Goal: Task Accomplishment & Management: Complete application form

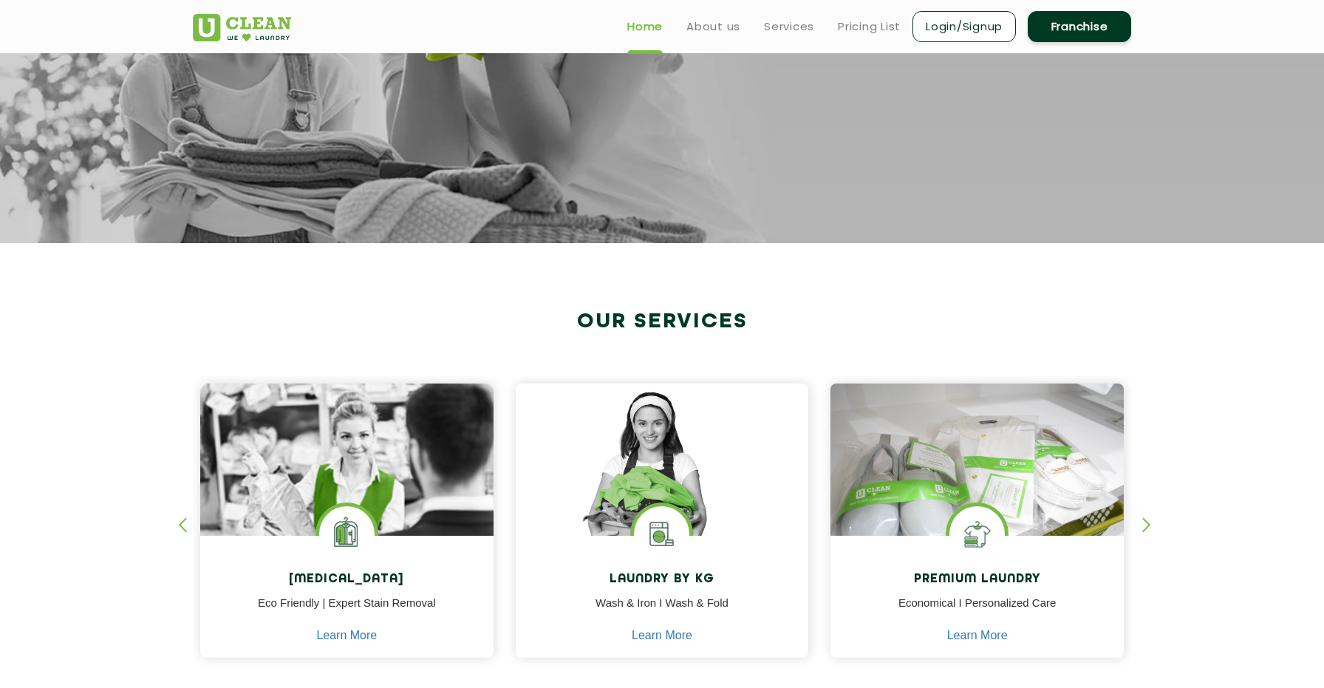
scroll to position [261, 0]
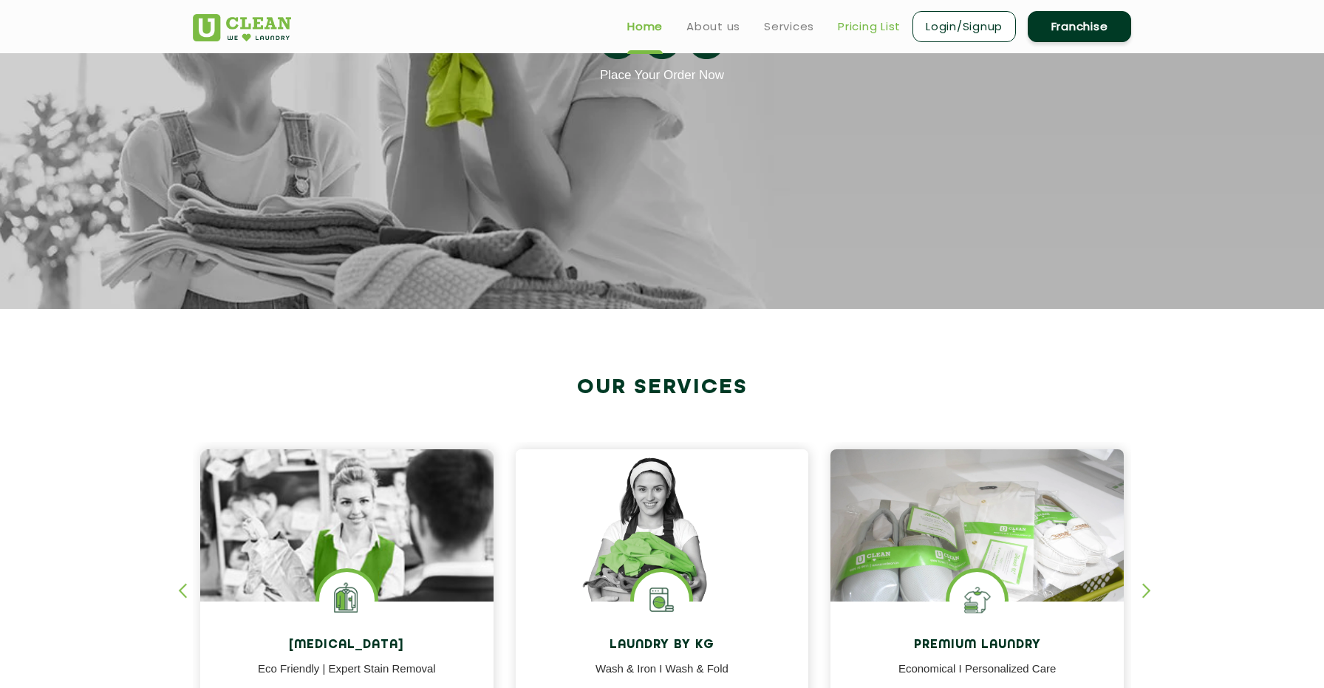
click at [860, 33] on link "Pricing List" at bounding box center [869, 27] width 63 height 18
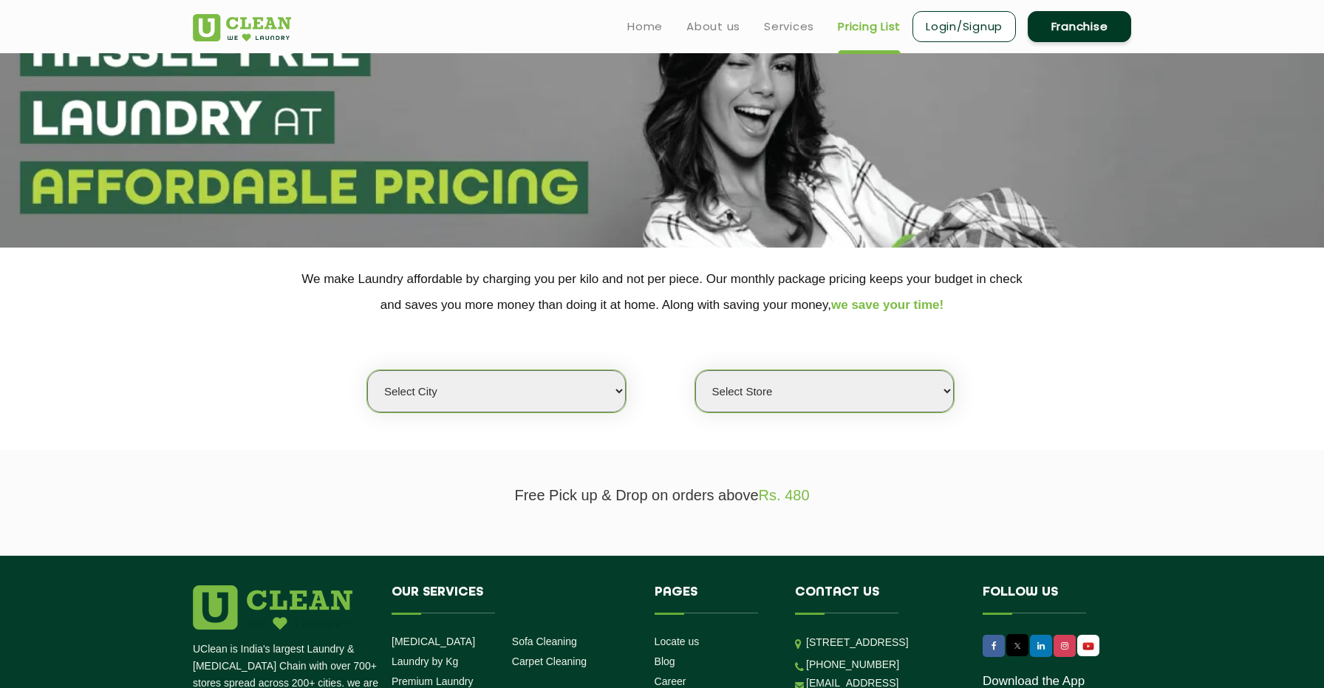
scroll to position [234, 0]
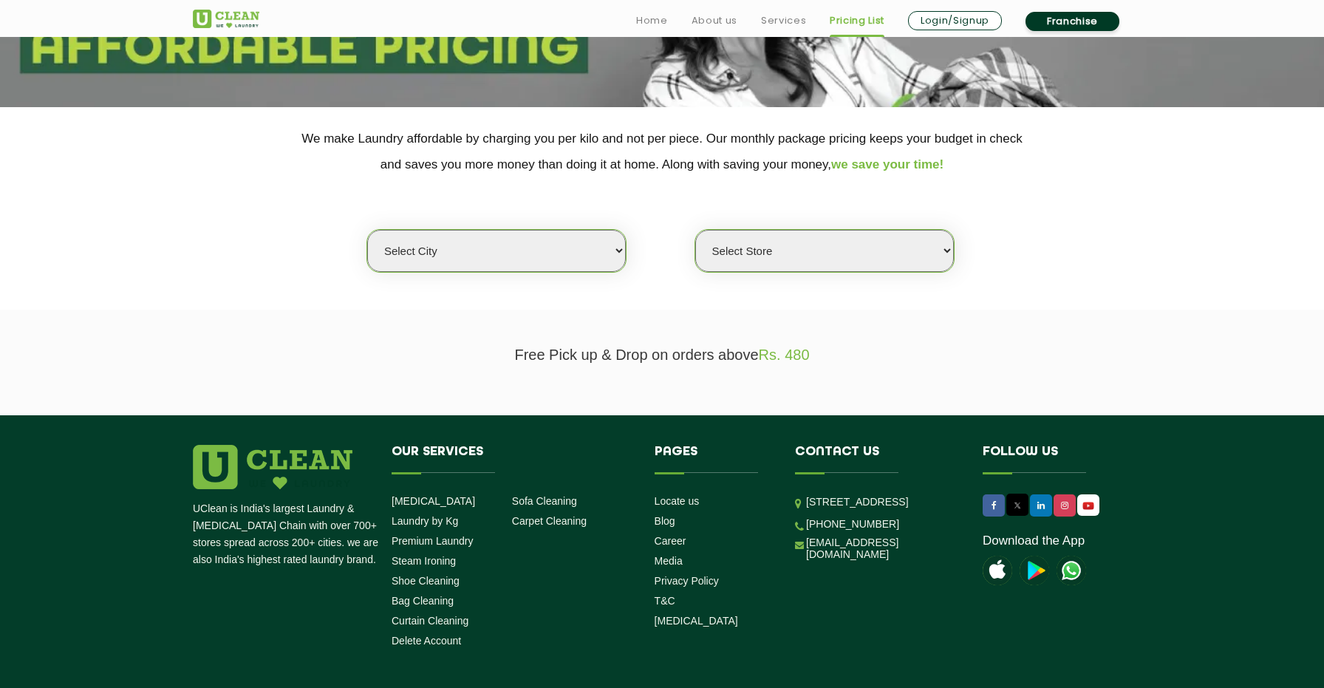
click at [563, 244] on select "Select city [GEOGRAPHIC_DATA] [GEOGRAPHIC_DATA] [GEOGRAPHIC_DATA] [GEOGRAPHIC_D…" at bounding box center [496, 251] width 259 height 42
select select "6"
click at [367, 230] on select "Select city [GEOGRAPHIC_DATA] [GEOGRAPHIC_DATA] [GEOGRAPHIC_DATA] [GEOGRAPHIC_D…" at bounding box center [496, 251] width 259 height 42
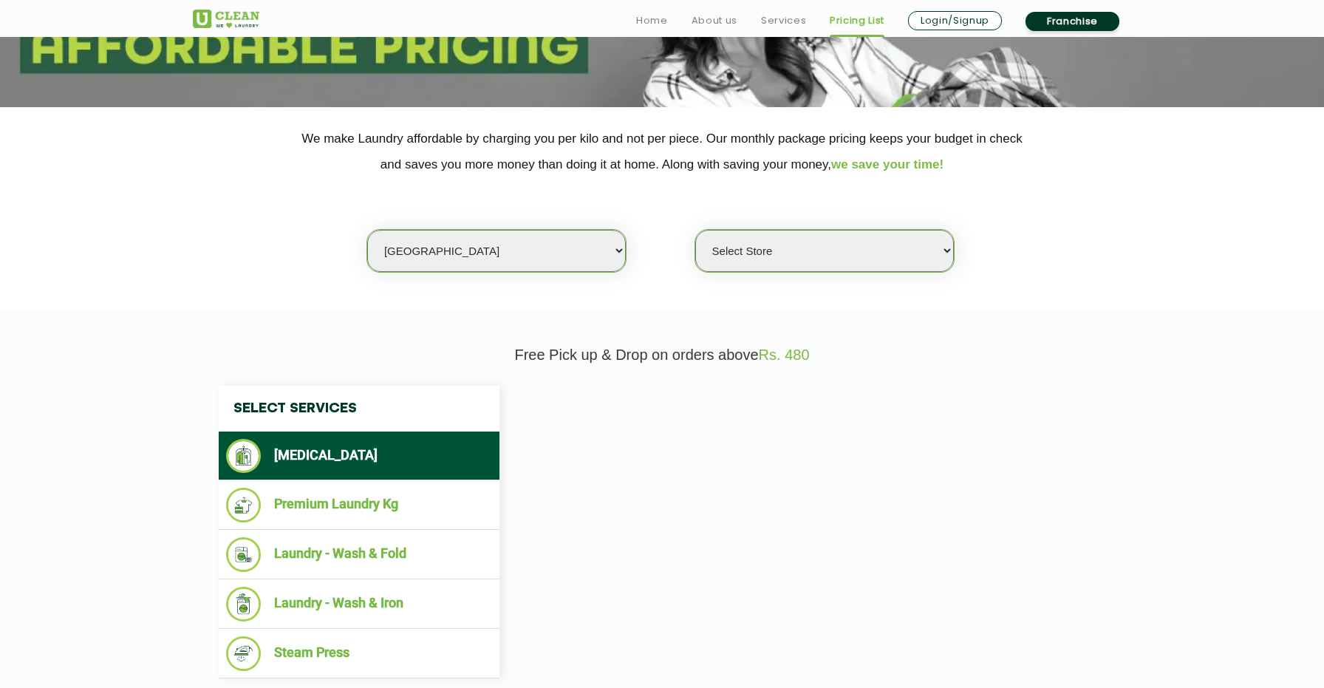
click at [776, 243] on select "Select Store" at bounding box center [824, 251] width 259 height 42
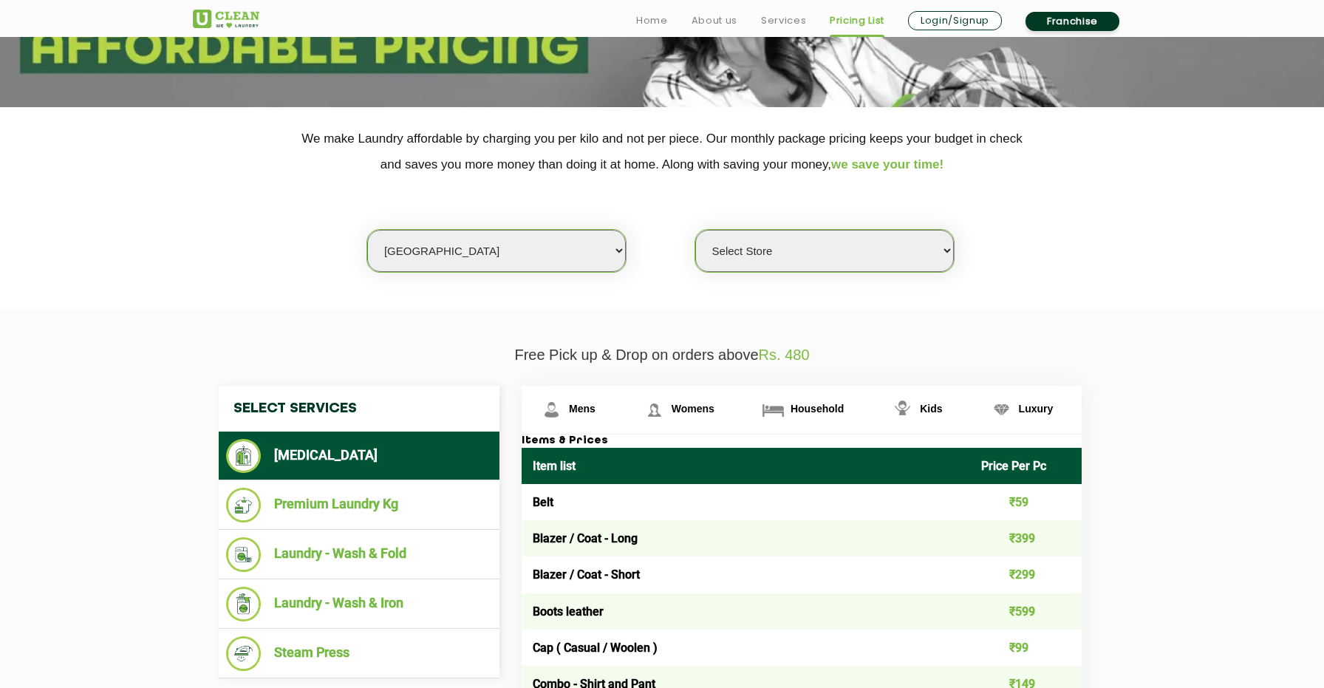
select select "316"
click at [695, 230] on select "Select Store [GEOGRAPHIC_DATA] [GEOGRAPHIC_DATA] UClean KR [GEOGRAPHIC_DATA] [G…" at bounding box center [824, 251] width 259 height 42
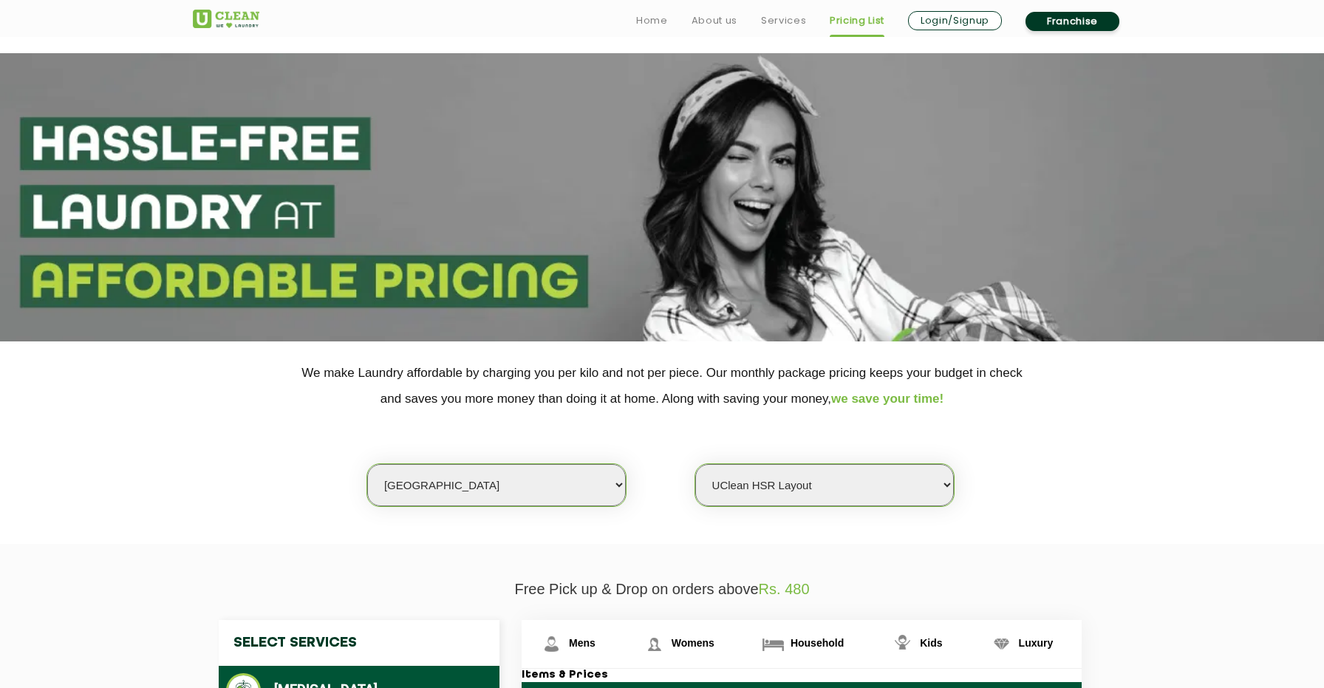
scroll to position [465, 0]
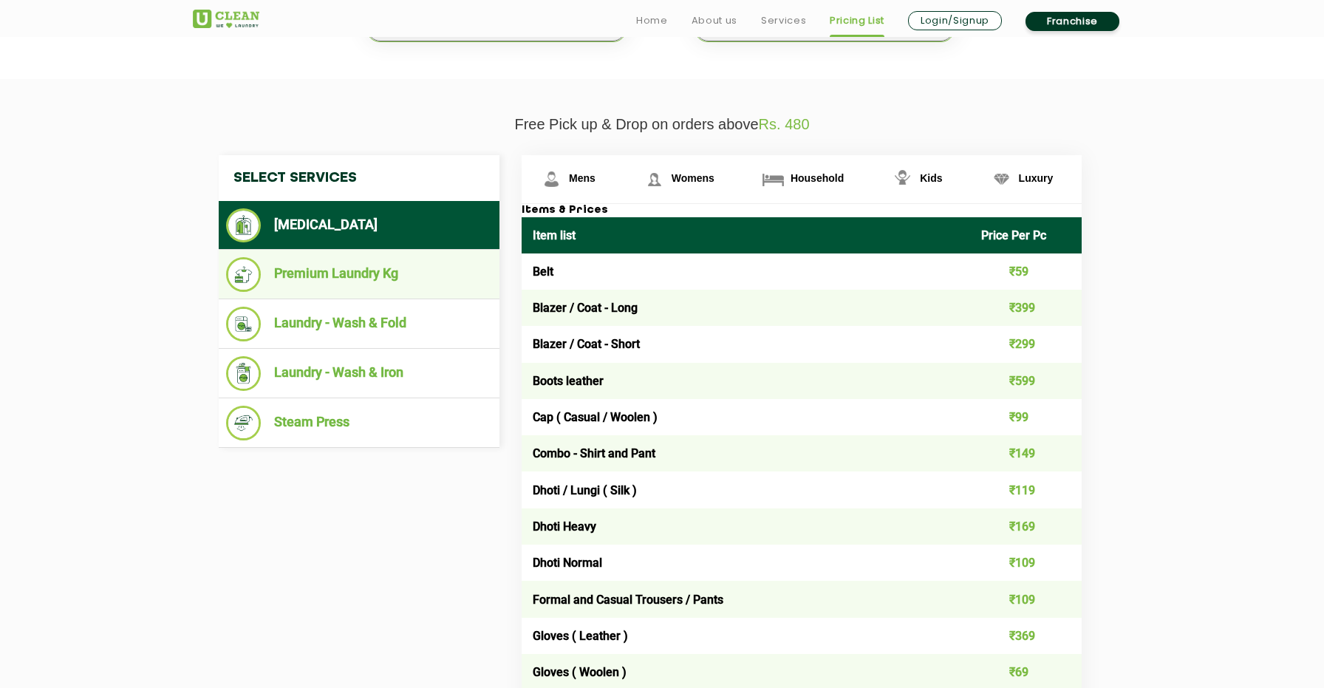
click at [329, 270] on li "Premium Laundry Kg" at bounding box center [359, 274] width 266 height 35
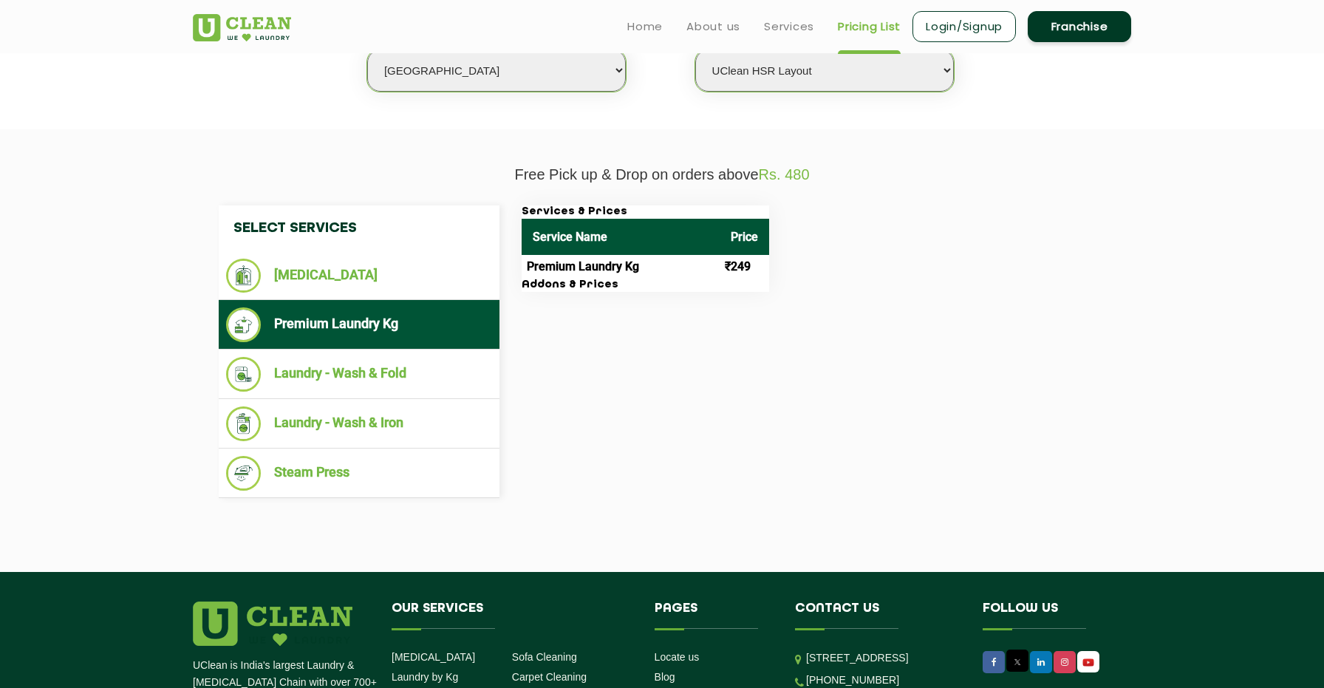
scroll to position [413, 0]
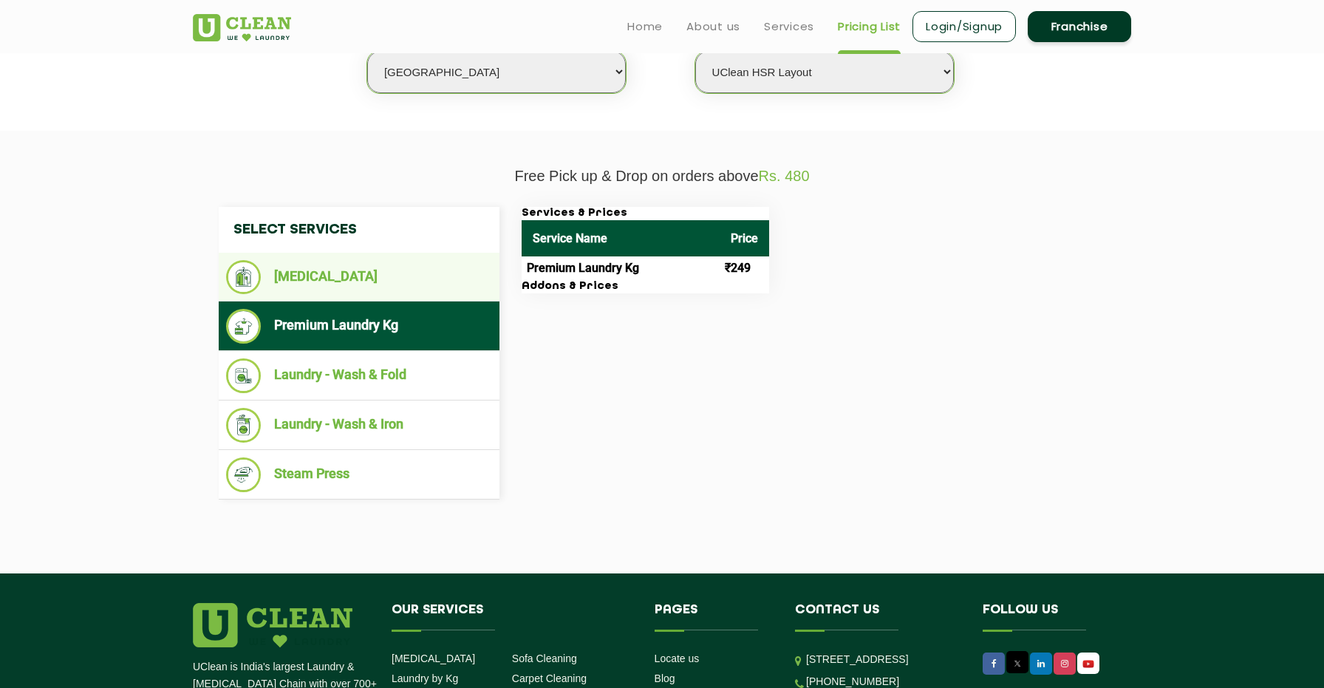
click at [425, 285] on li "[MEDICAL_DATA]" at bounding box center [359, 277] width 266 height 34
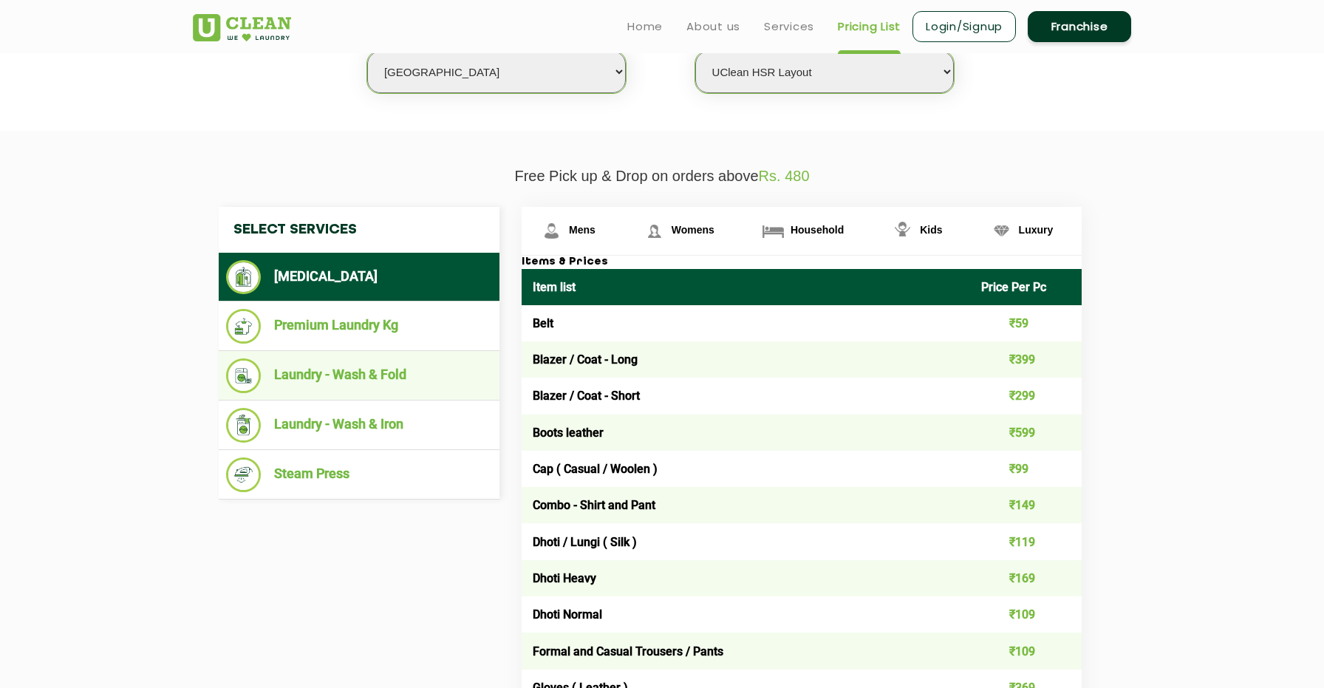
click at [422, 366] on li "Laundry - Wash & Fold" at bounding box center [359, 375] width 266 height 35
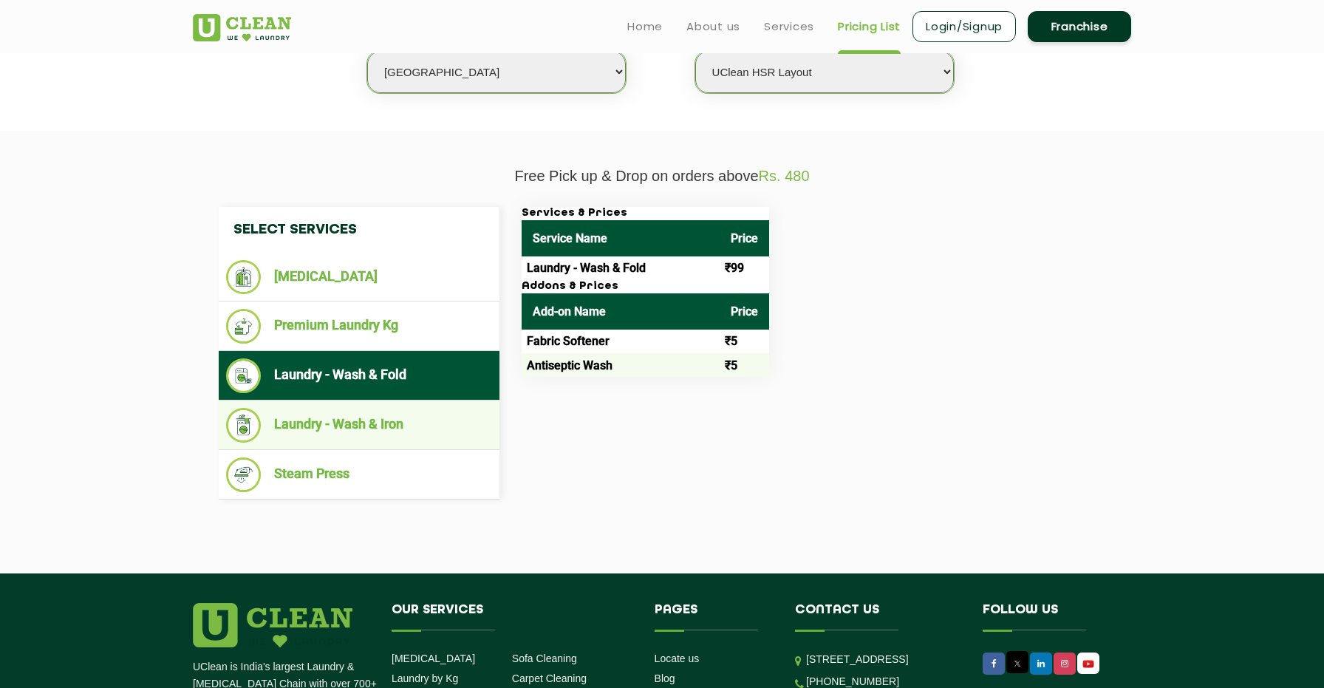
click at [388, 411] on li "Laundry - Wash & Iron" at bounding box center [359, 425] width 266 height 35
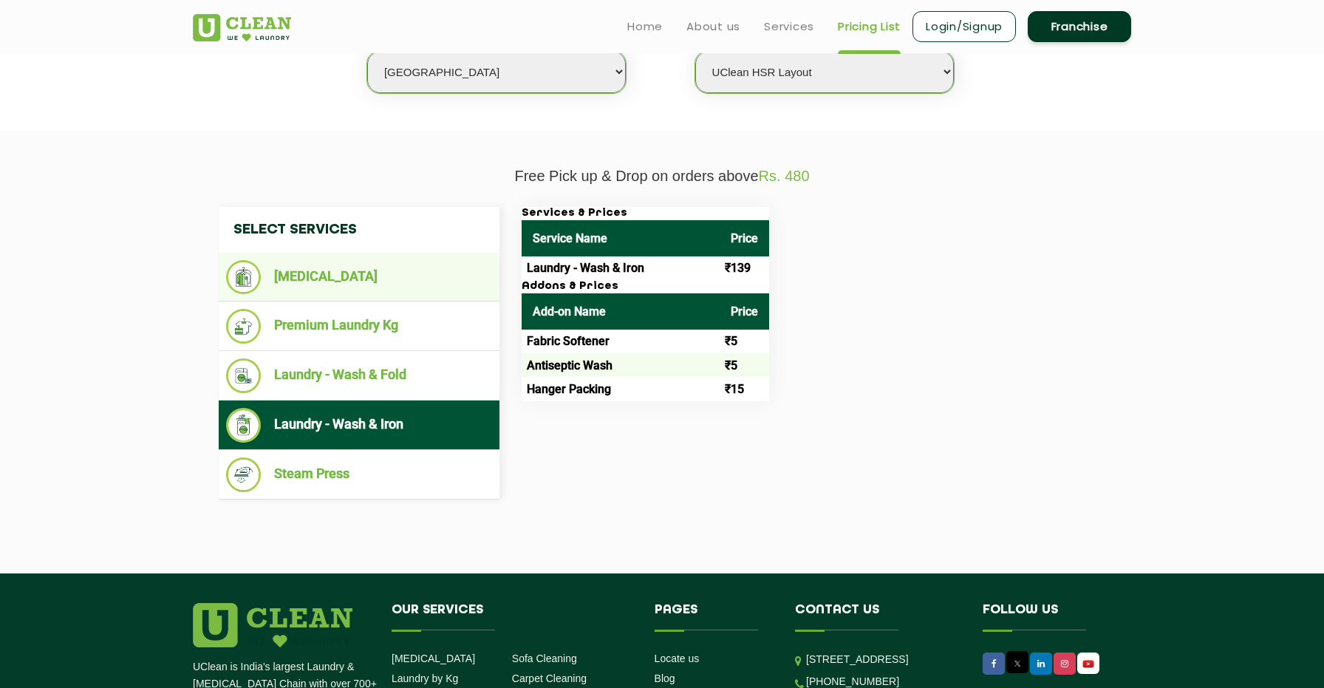
click at [369, 274] on li "[MEDICAL_DATA]" at bounding box center [359, 277] width 266 height 34
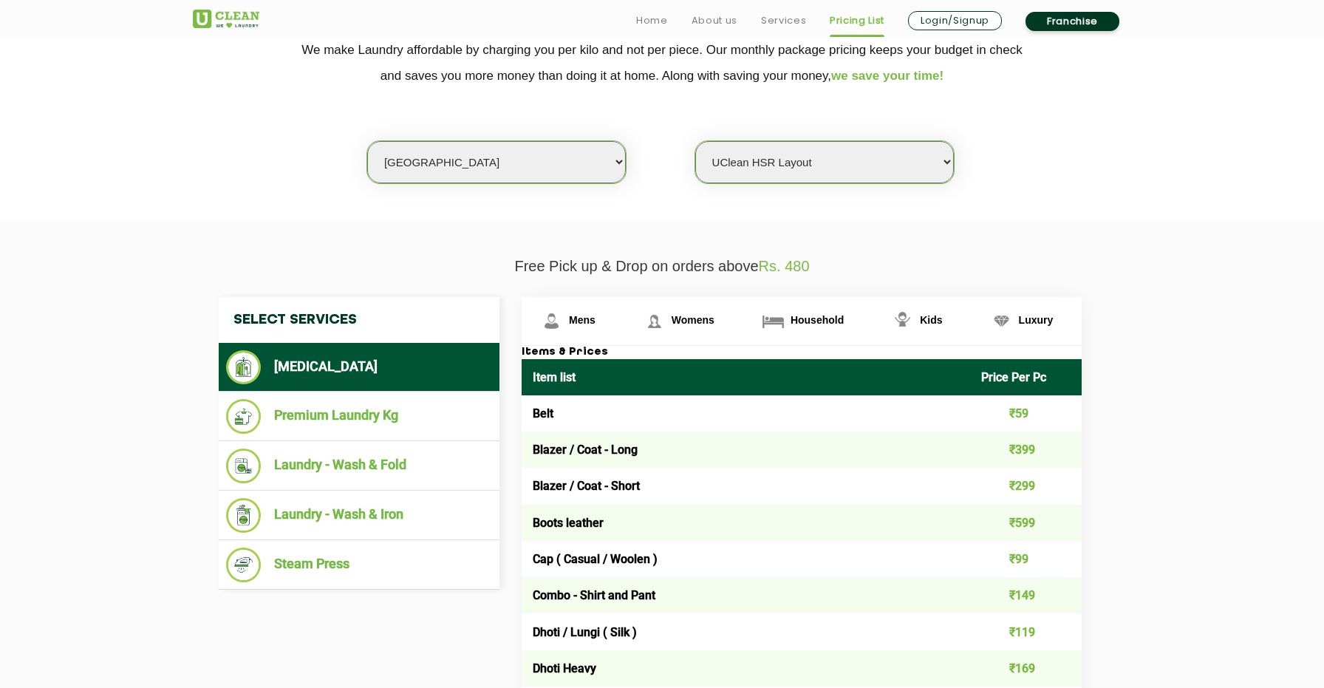
scroll to position [386, 0]
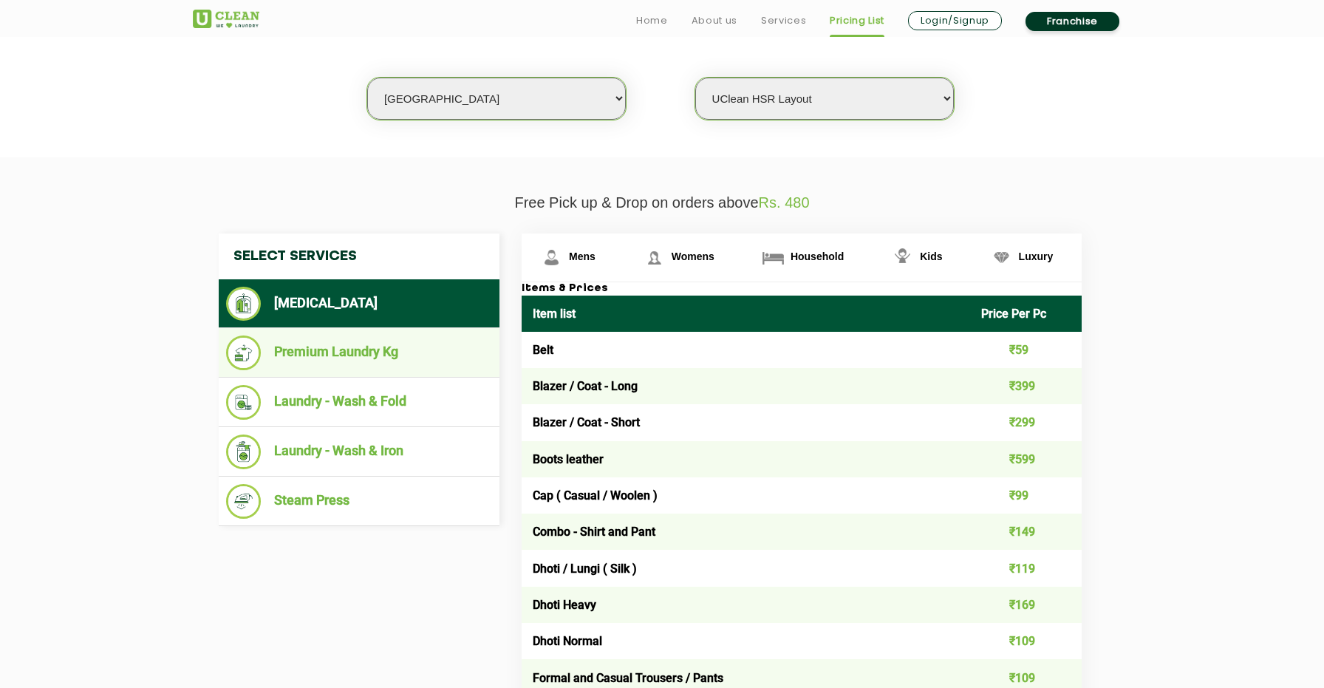
click at [342, 367] on li "Premium Laundry Kg" at bounding box center [359, 352] width 266 height 35
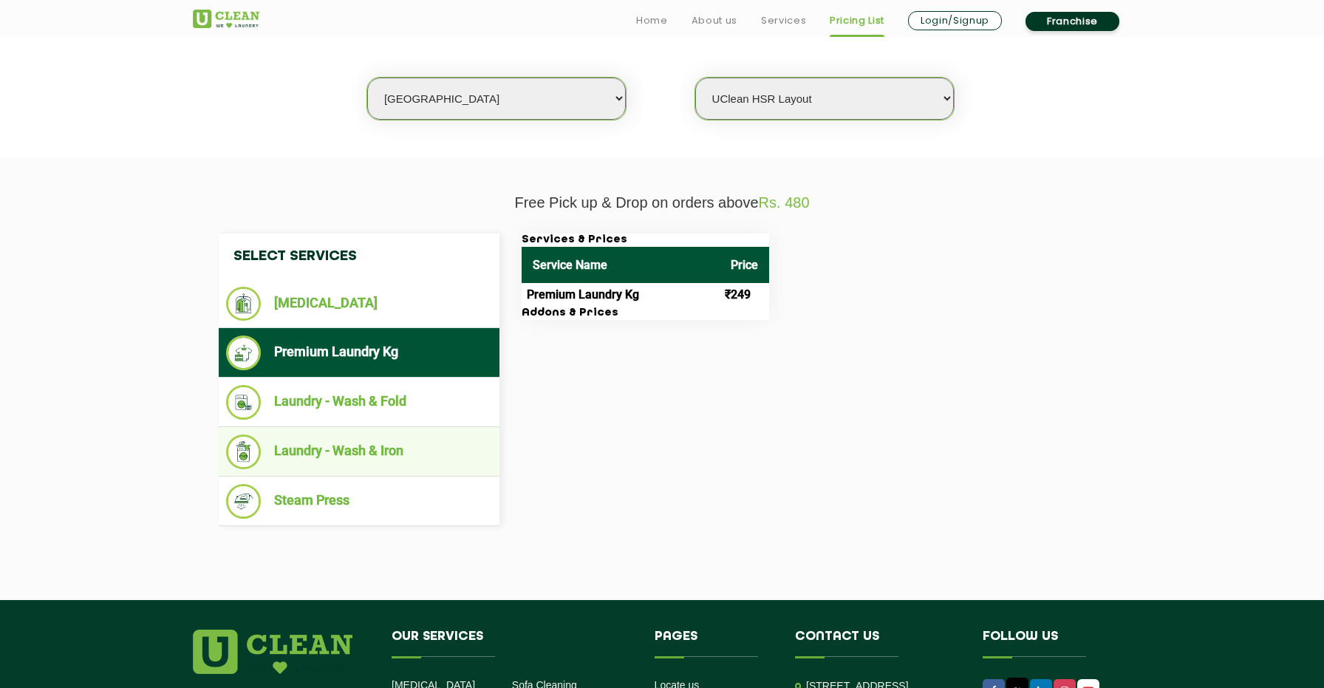
click at [346, 462] on li "Laundry - Wash & Iron" at bounding box center [359, 451] width 266 height 35
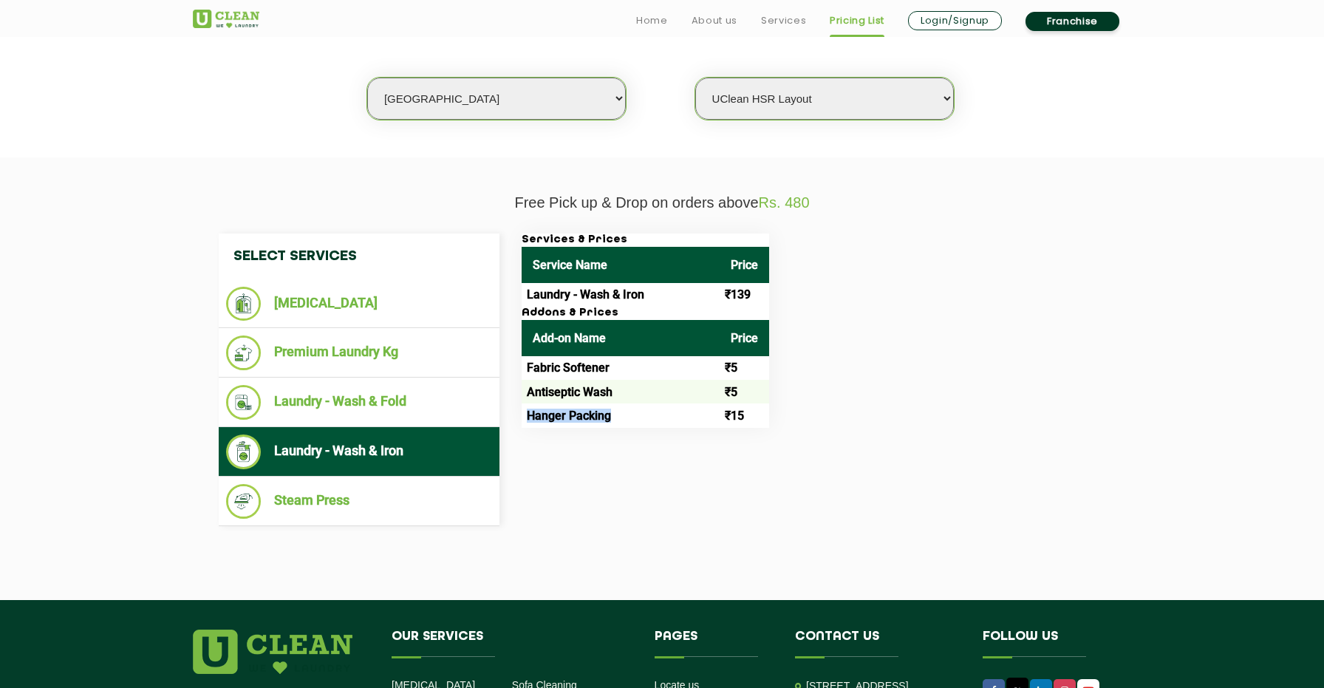
drag, startPoint x: 613, startPoint y: 417, endPoint x: 523, endPoint y: 417, distance: 90.1
click at [523, 417] on td "Hanger Packing" at bounding box center [620, 415] width 198 height 24
copy td "Hanger Packing"
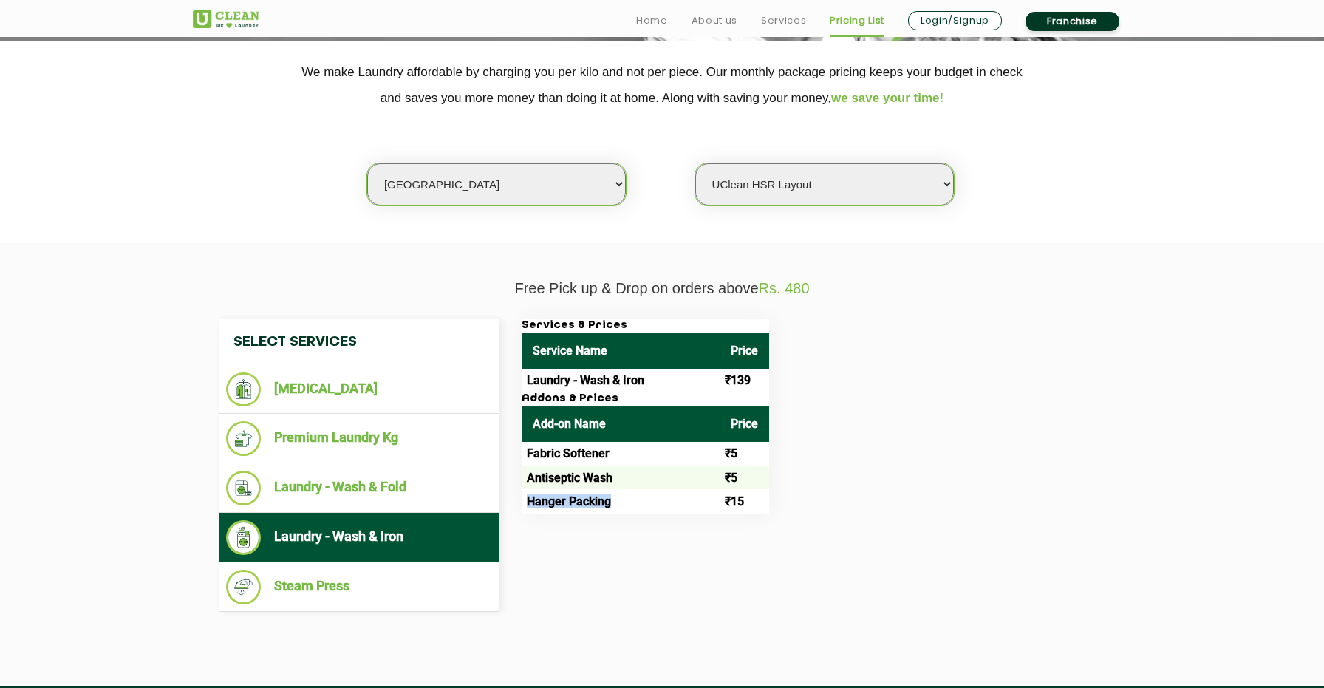
scroll to position [346, 0]
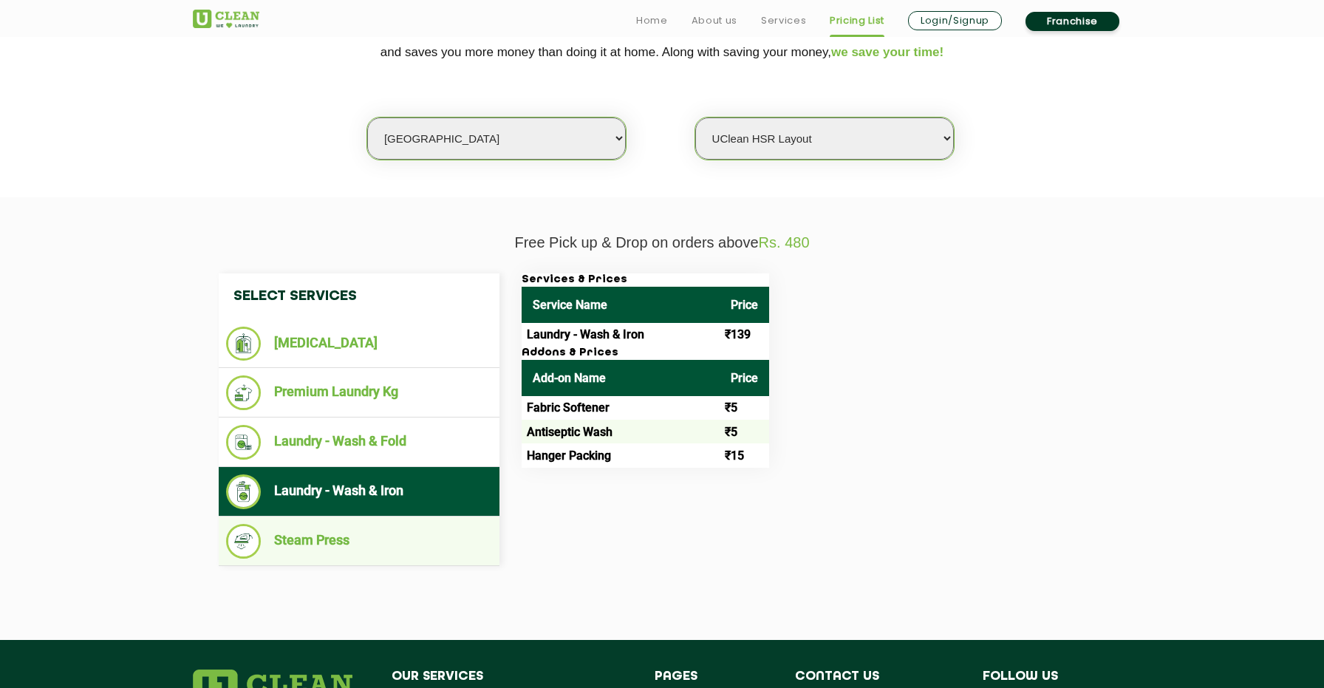
click at [448, 533] on li "Steam Press" at bounding box center [359, 541] width 266 height 35
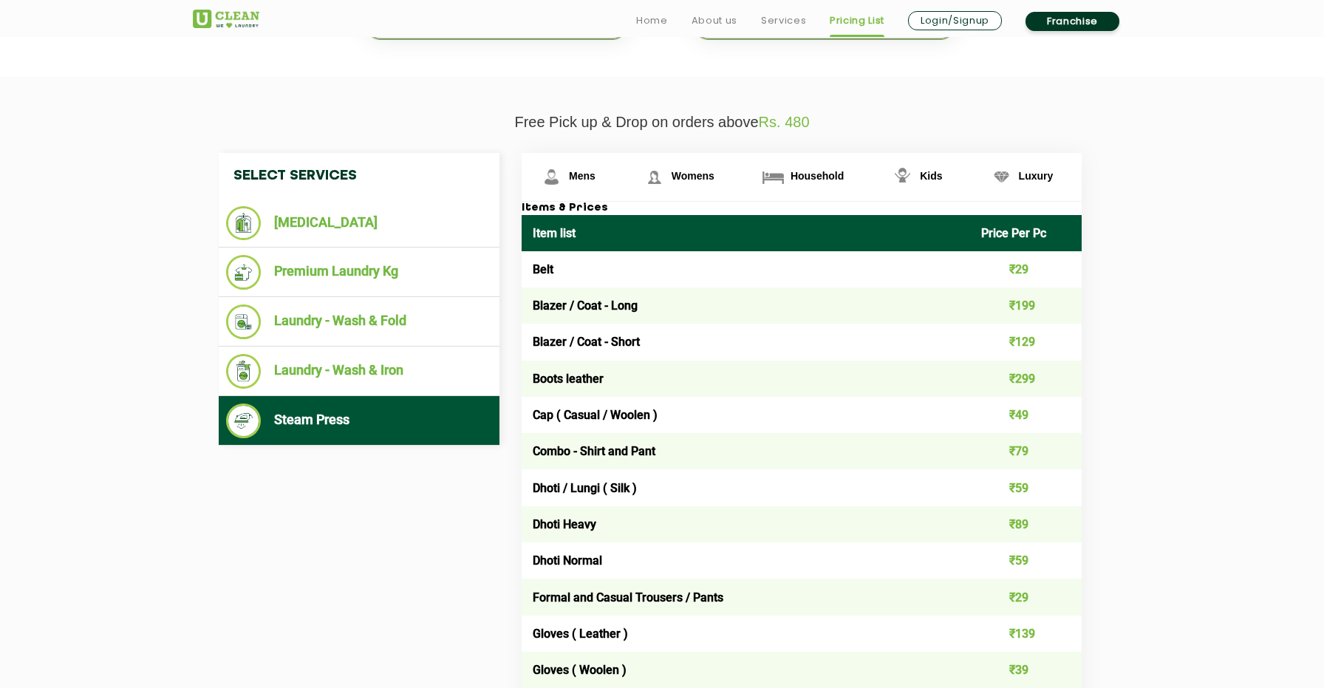
scroll to position [570, 0]
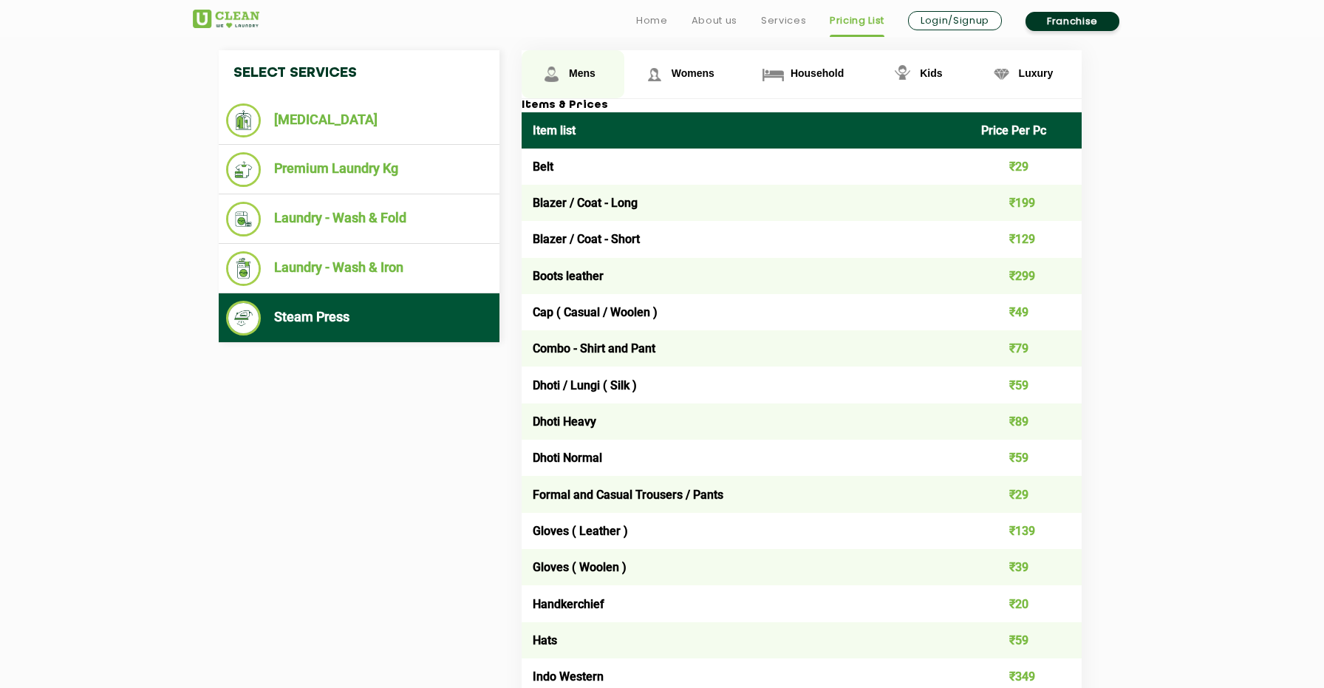
click at [601, 73] on link "Mens" at bounding box center [572, 74] width 103 height 48
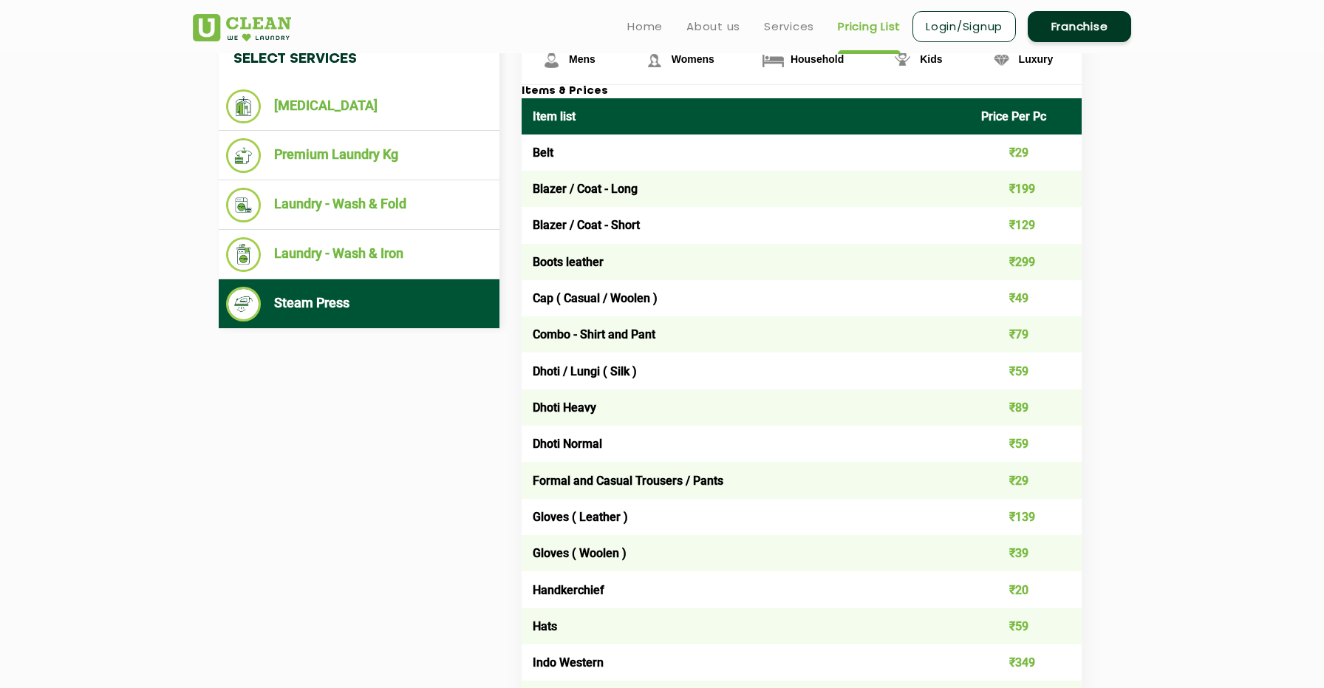
scroll to position [246, 0]
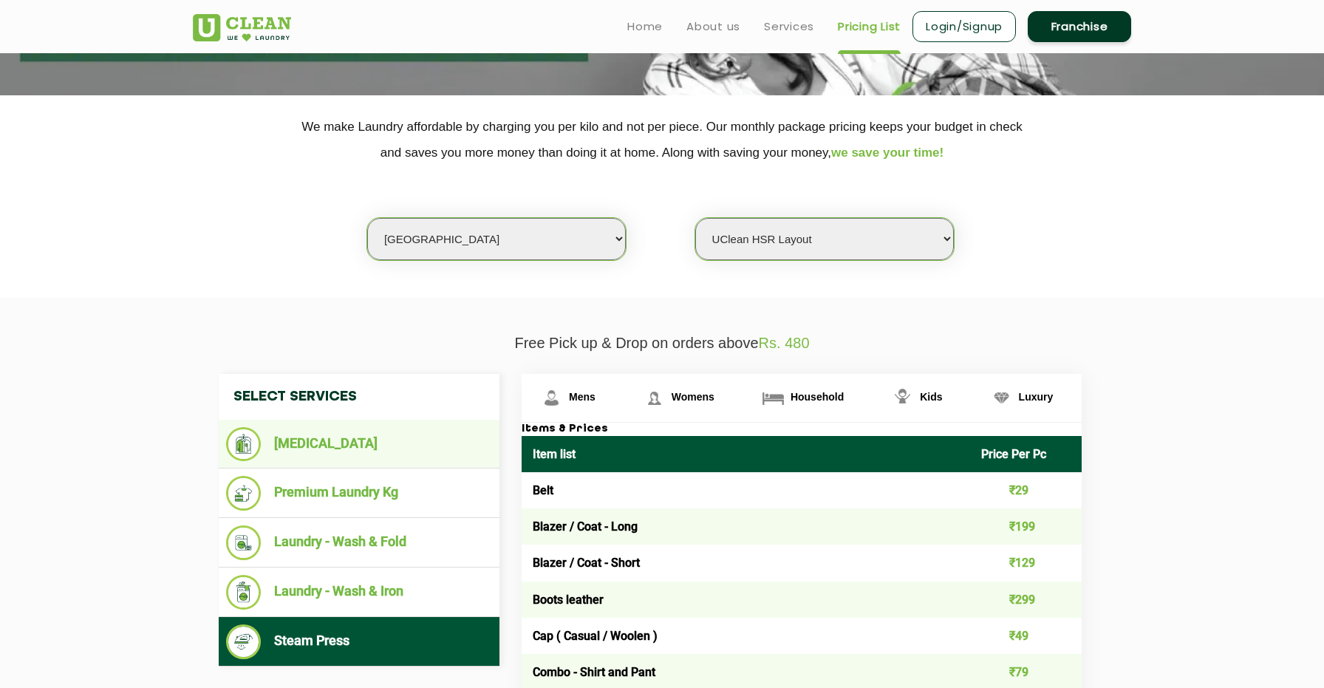
click at [368, 442] on li "[MEDICAL_DATA]" at bounding box center [359, 444] width 266 height 34
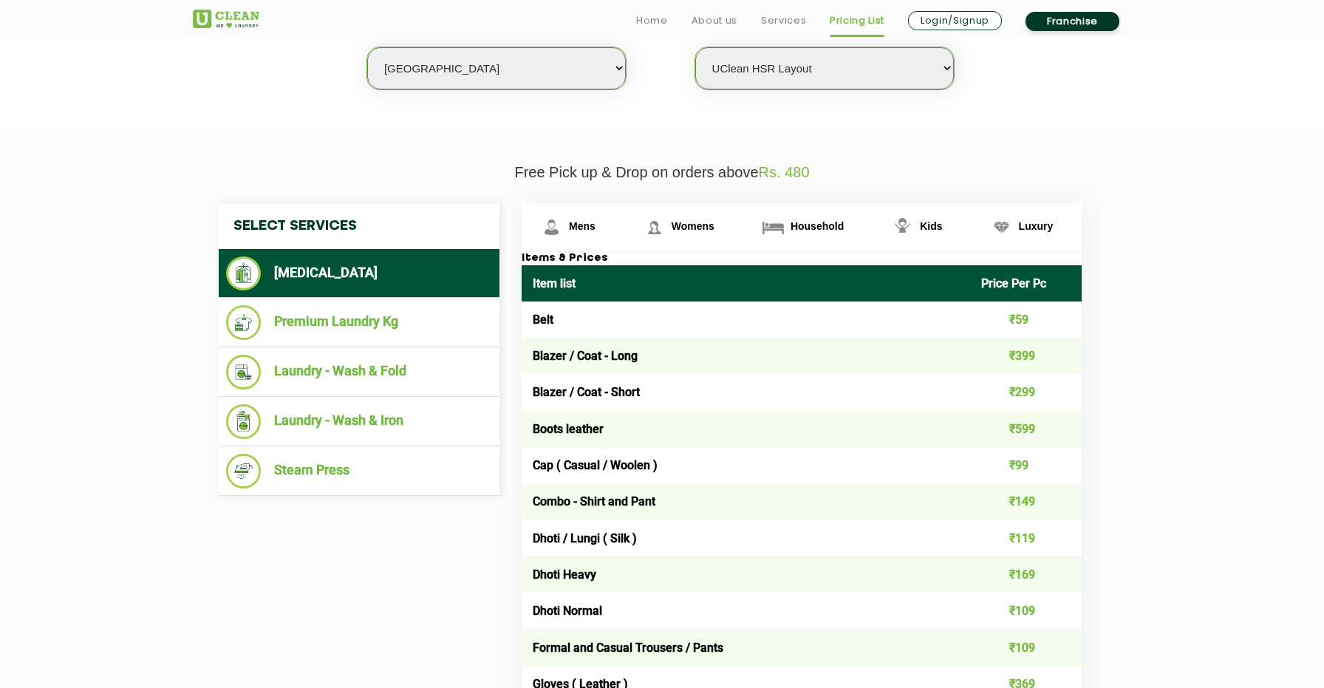
scroll to position [415, 0]
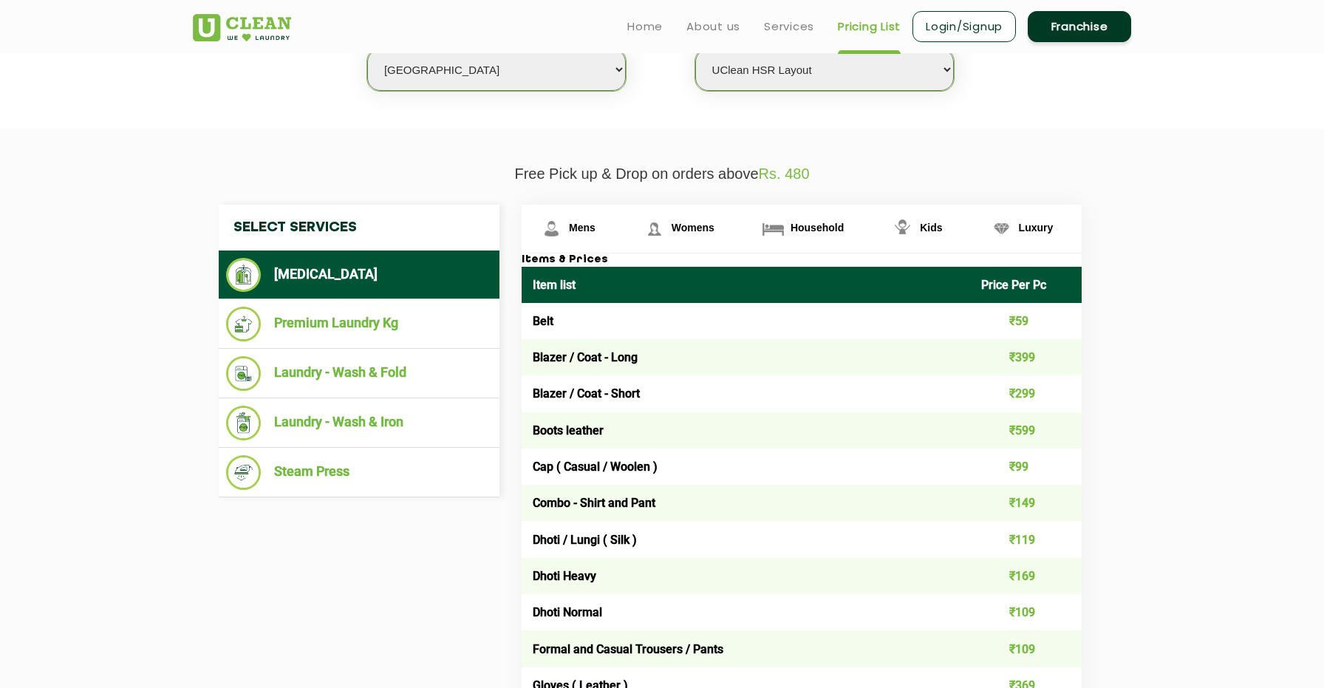
click at [778, 75] on select "Select Store [GEOGRAPHIC_DATA] [GEOGRAPHIC_DATA] UClean KR [GEOGRAPHIC_DATA] [G…" at bounding box center [824, 70] width 259 height 42
click at [1074, 30] on link "Franchise" at bounding box center [1078, 26] width 103 height 31
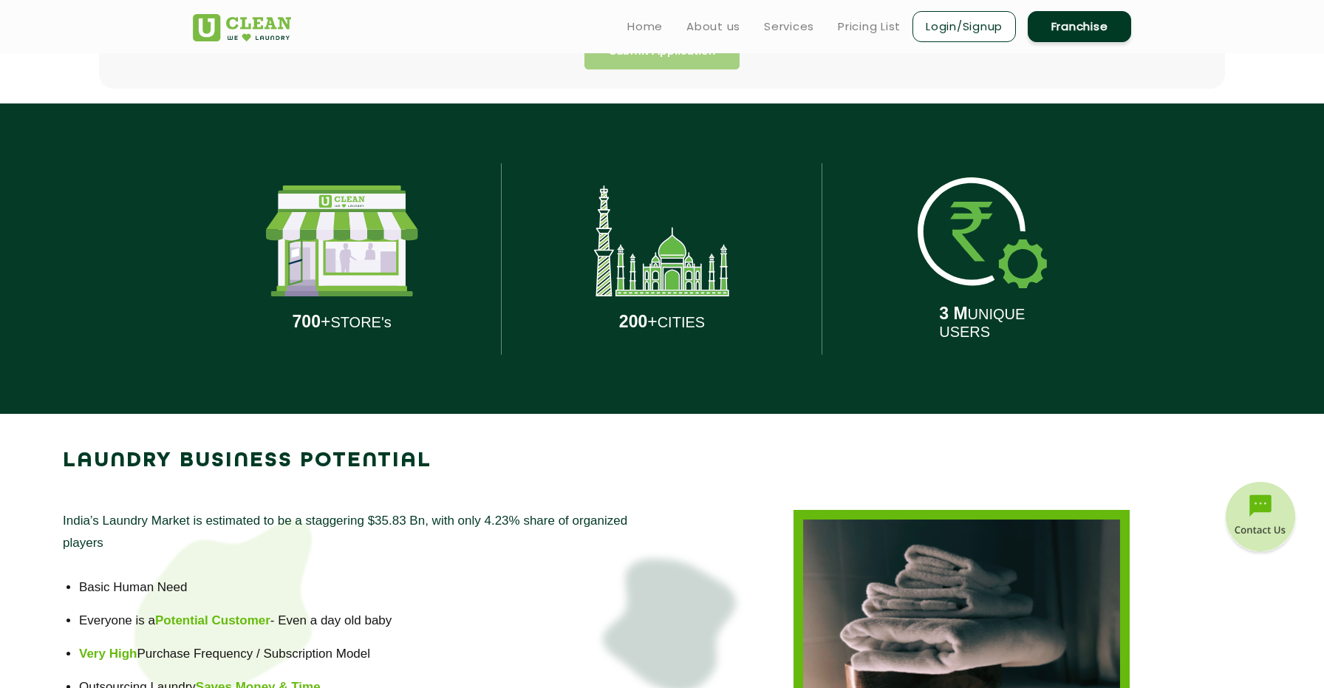
scroll to position [499, 0]
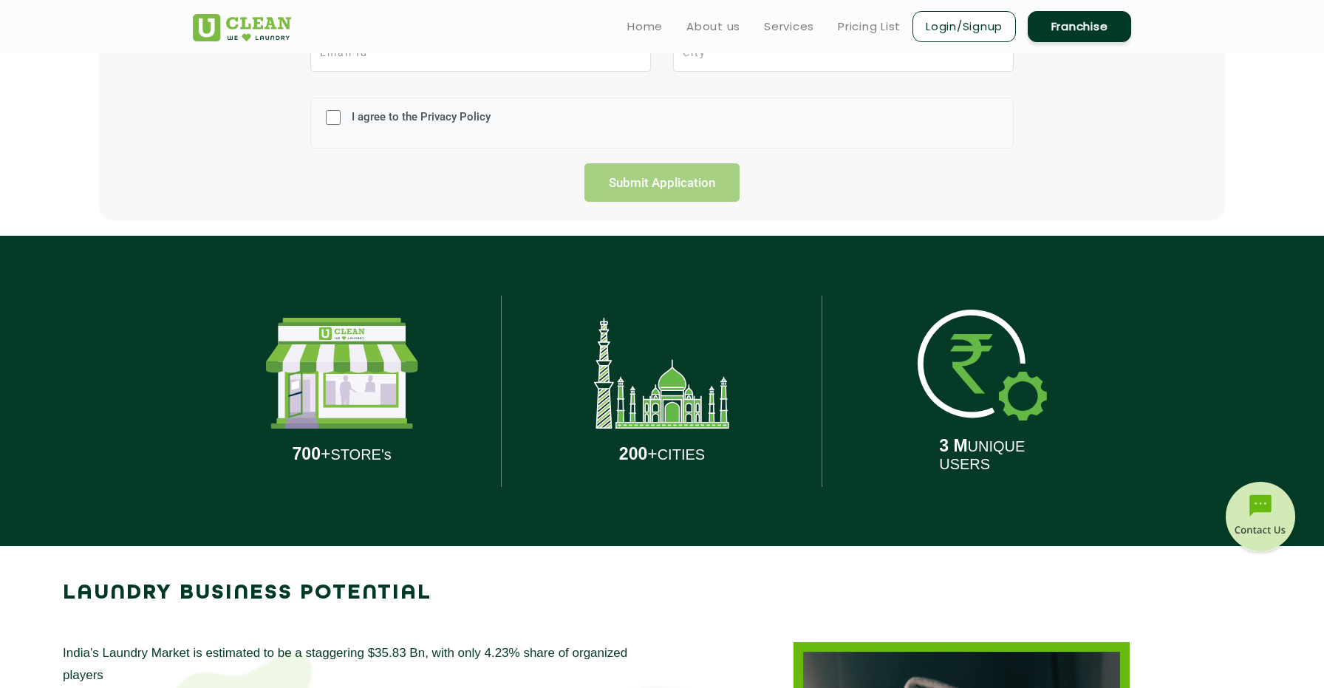
click at [1049, 36] on link "Franchise" at bounding box center [1078, 26] width 103 height 31
click at [1058, 27] on link "Franchise" at bounding box center [1078, 26] width 103 height 31
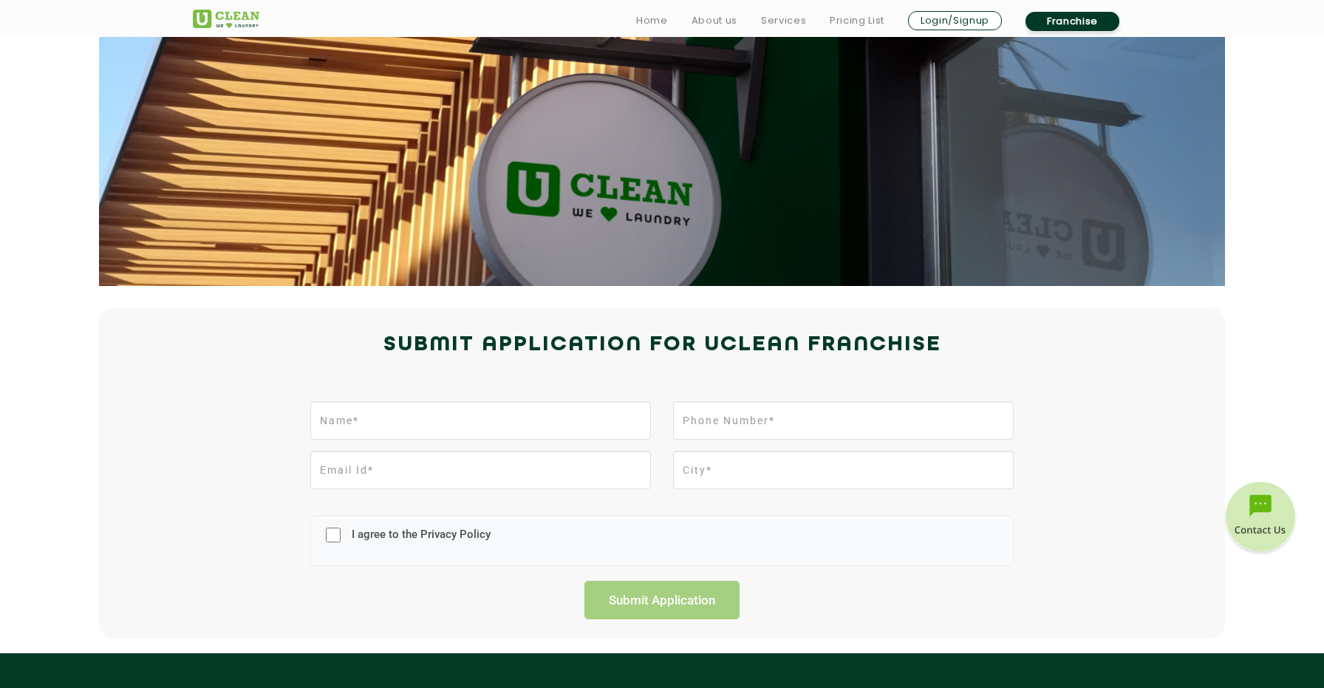
scroll to position [95, 0]
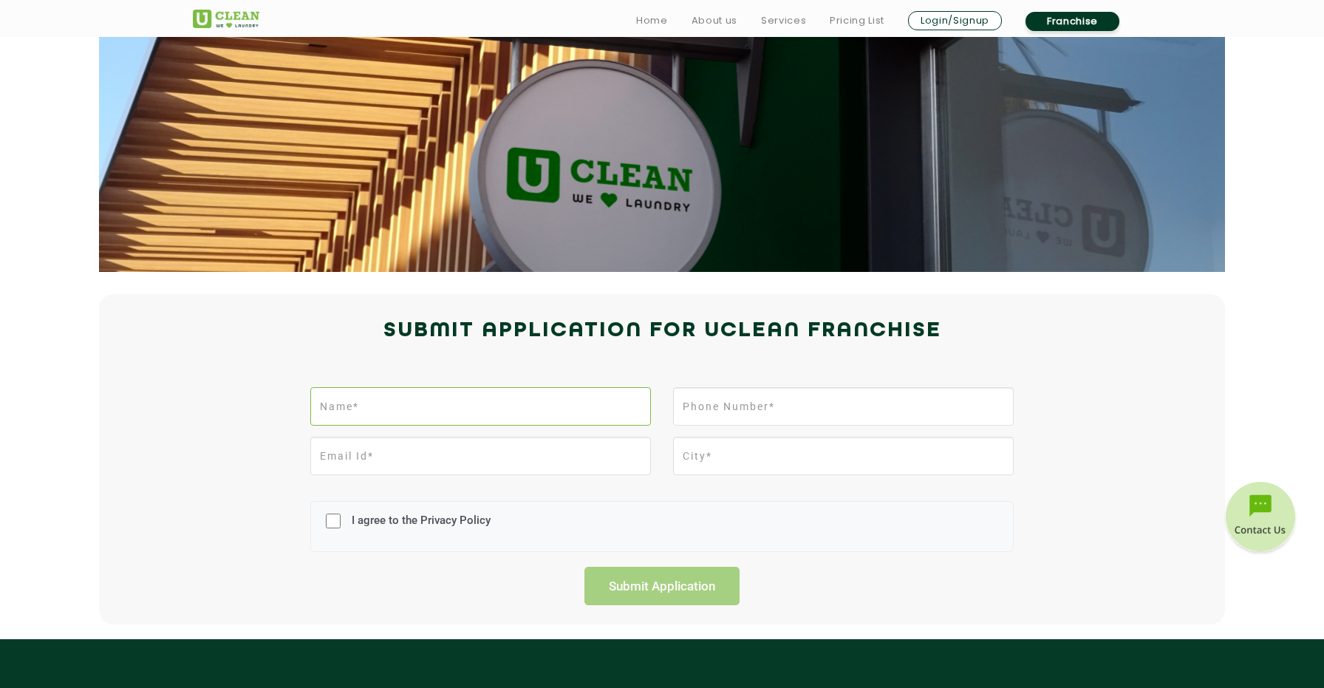
click at [551, 404] on input "text" at bounding box center [480, 406] width 341 height 38
type input "Gaurav"
click at [719, 414] on input "tel" at bounding box center [843, 406] width 341 height 38
type input "9999673532"
click at [596, 451] on input "email" at bounding box center [480, 456] width 341 height 38
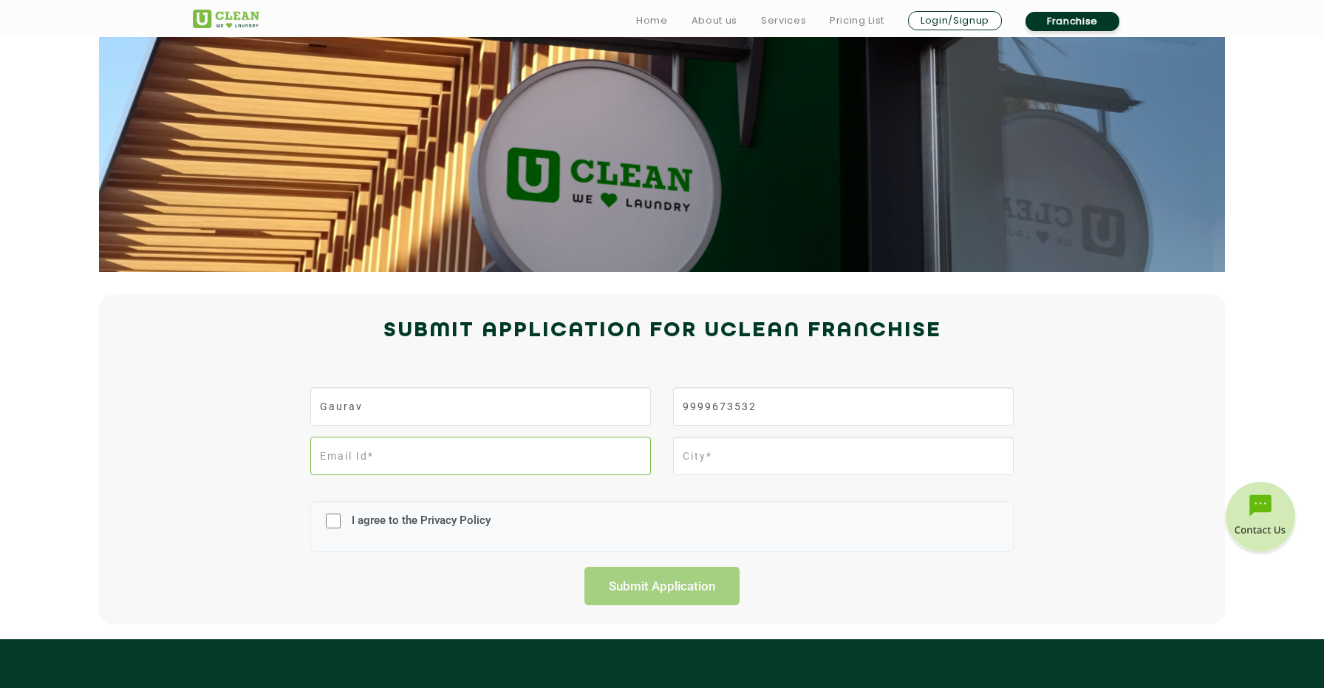
type input "[EMAIL_ADDRESS][DOMAIN_NAME]"
click at [737, 464] on input "text" at bounding box center [843, 456] width 341 height 38
click at [759, 459] on input "text" at bounding box center [843, 456] width 341 height 38
type input "[GEOGRAPHIC_DATA]"
click at [449, 529] on label "I agree to the Privacy Policy" at bounding box center [419, 526] width 143 height 27
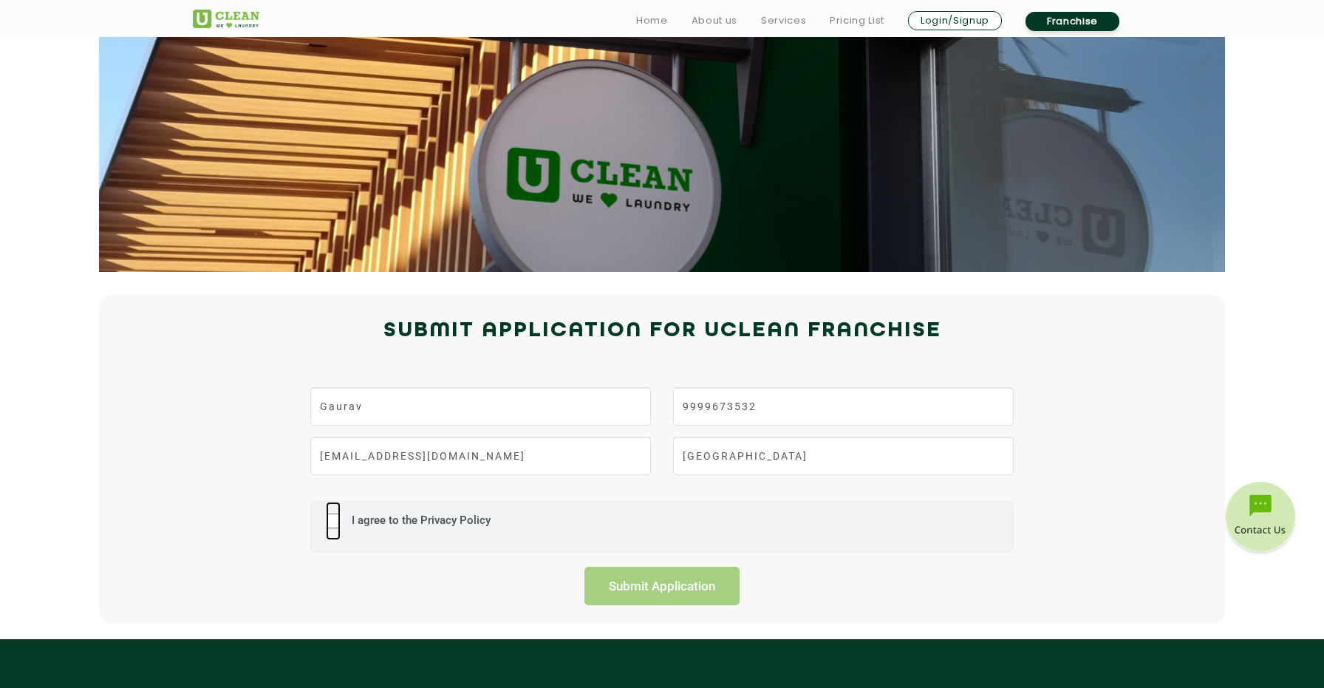
click at [341, 529] on input "I agree to the Privacy Policy" at bounding box center [333, 521] width 15 height 38
checkbox input "true"
click at [657, 586] on input "Submit Application" at bounding box center [661, 586] width 155 height 38
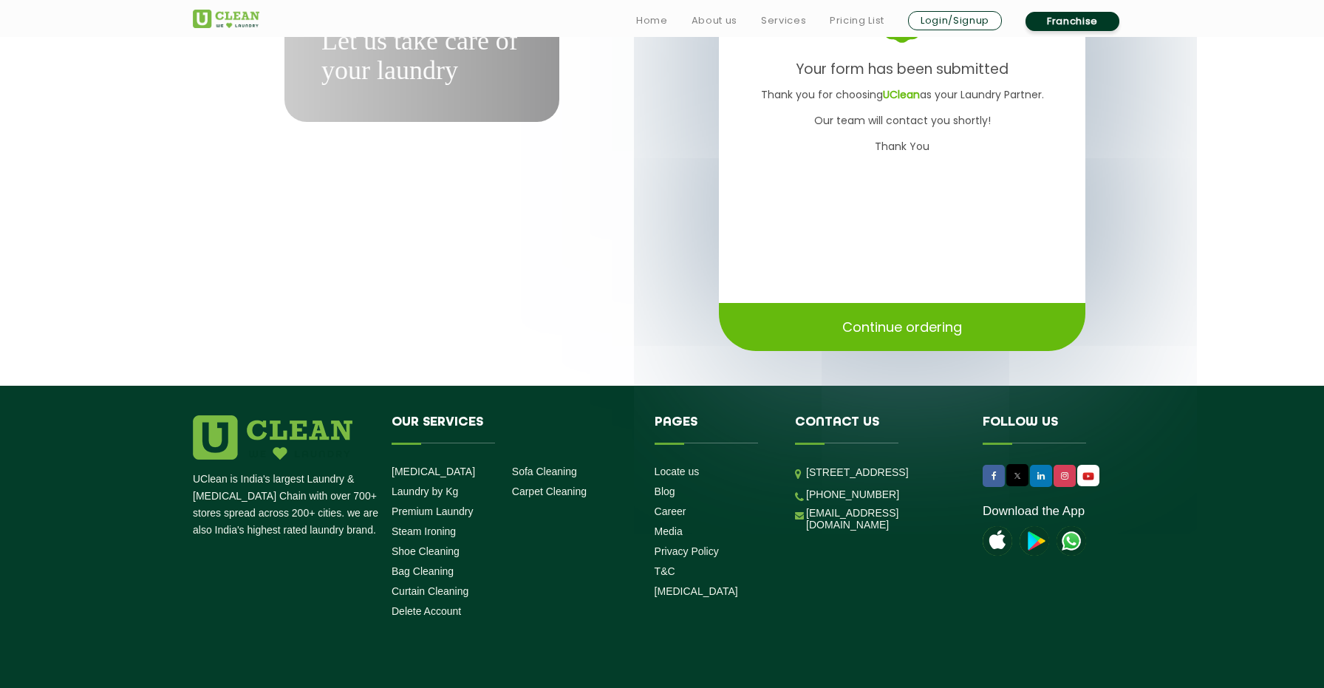
scroll to position [269, 0]
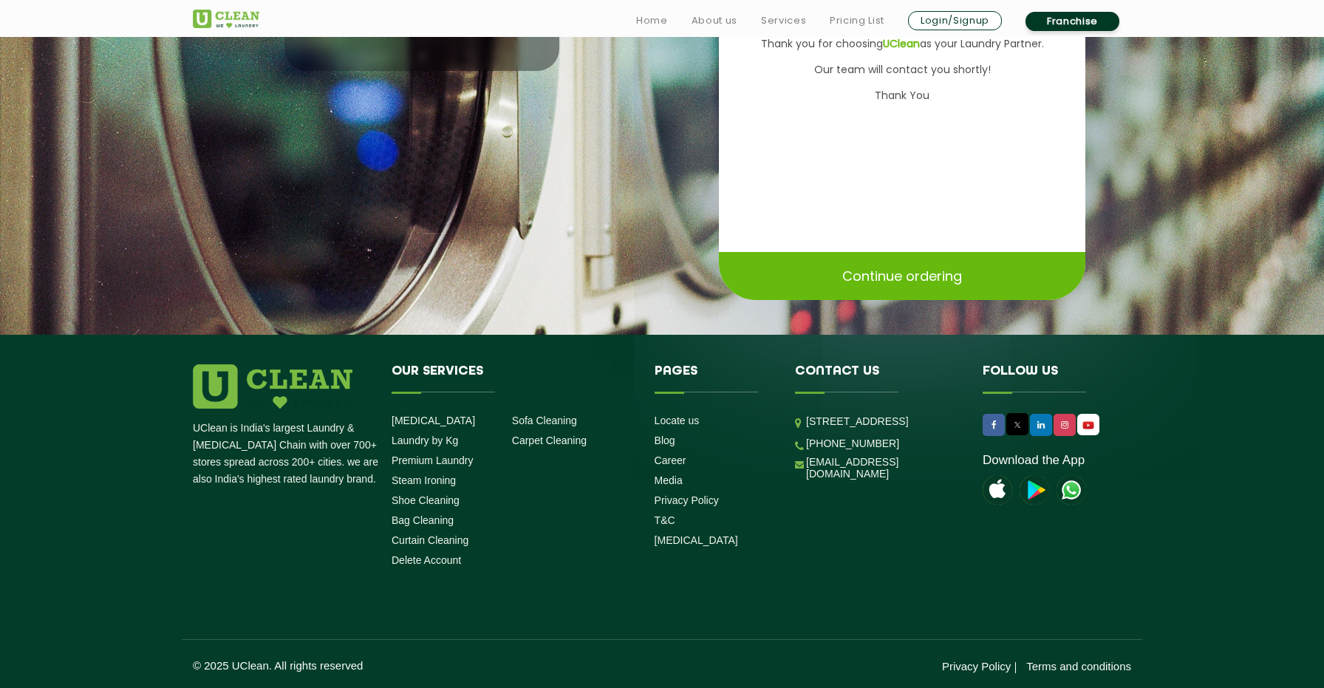
click at [231, 384] on img at bounding box center [273, 386] width 160 height 44
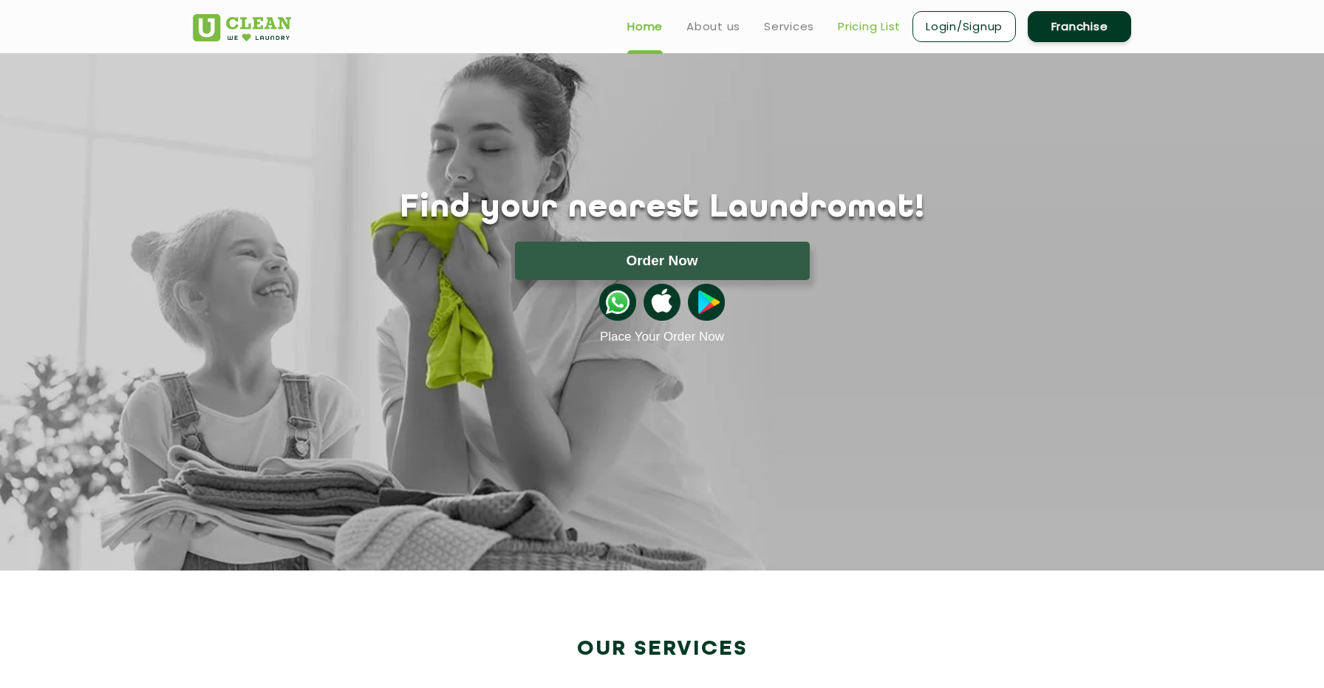
click at [864, 25] on link "Pricing List" at bounding box center [869, 27] width 63 height 18
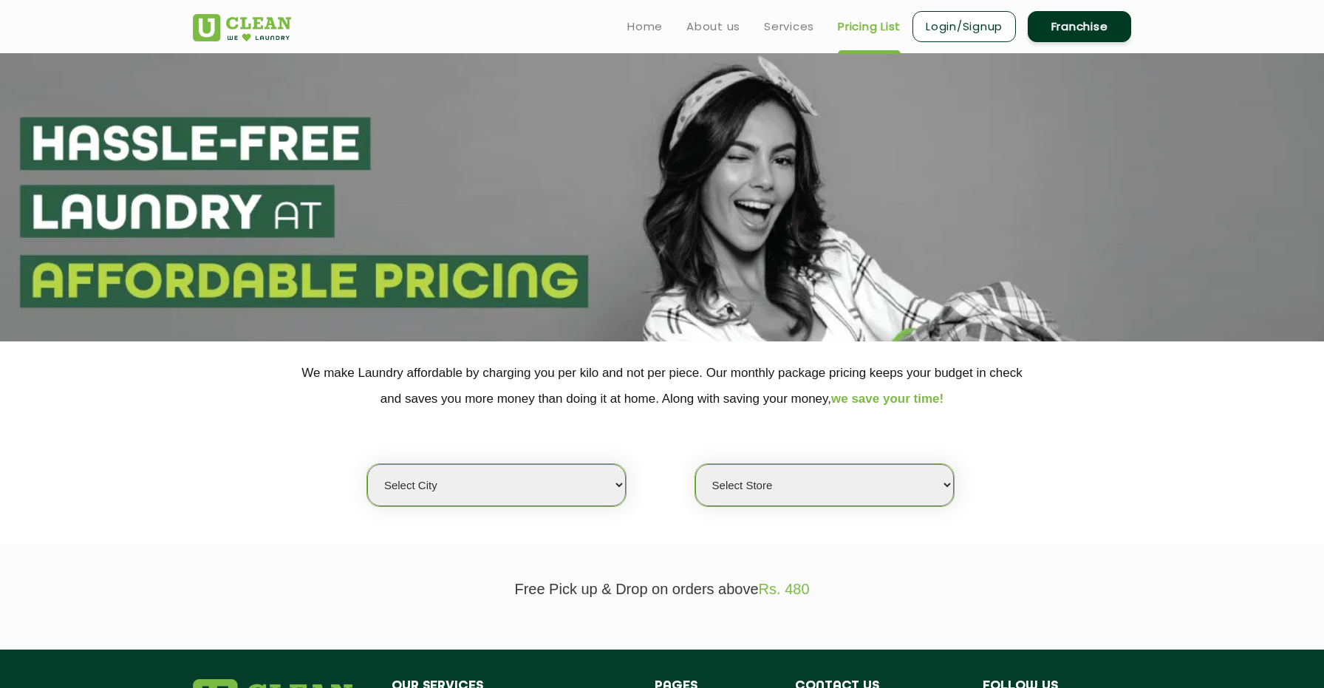
click at [584, 471] on select "Select city [GEOGRAPHIC_DATA] [GEOGRAPHIC_DATA] [GEOGRAPHIC_DATA] [GEOGRAPHIC_D…" at bounding box center [496, 485] width 259 height 42
select select "141"
click at [367, 464] on select "Select city [GEOGRAPHIC_DATA] [GEOGRAPHIC_DATA] [GEOGRAPHIC_DATA] [GEOGRAPHIC_D…" at bounding box center [496, 485] width 259 height 42
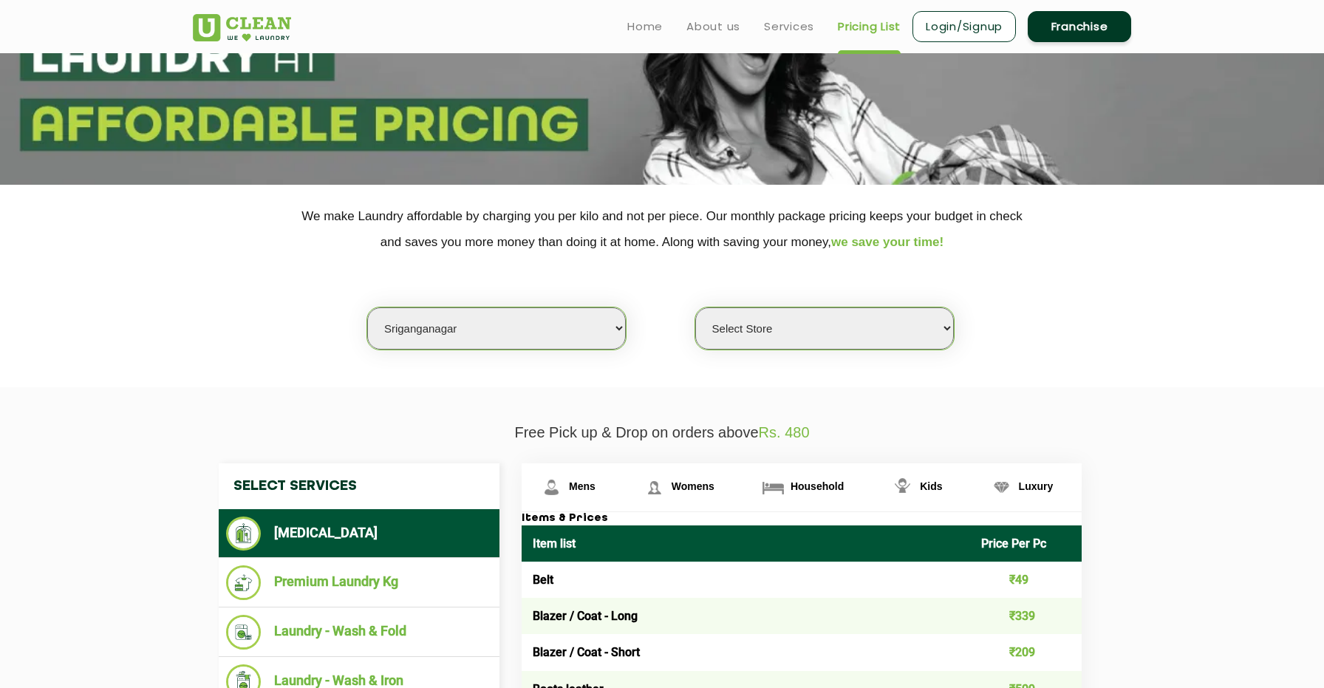
scroll to position [147, 0]
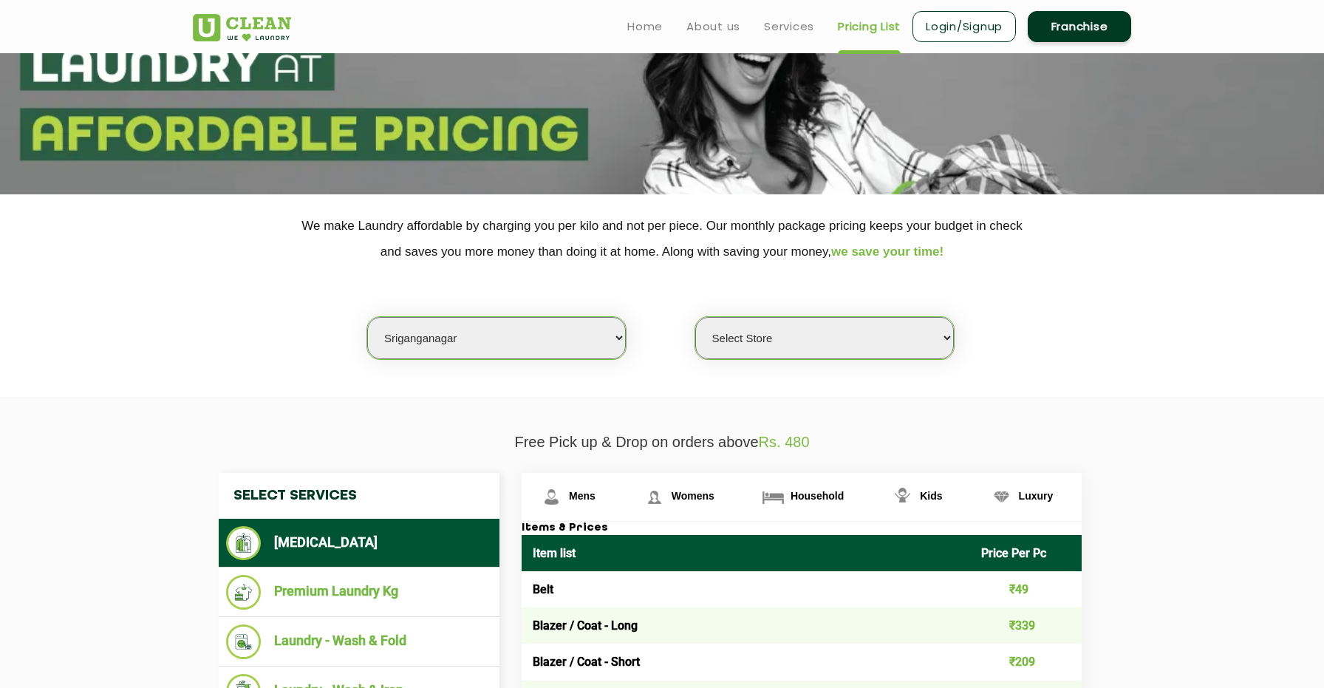
click at [782, 326] on select "Select Store UClean Sriganganagar" at bounding box center [824, 338] width 259 height 42
select select "405"
click at [695, 317] on select "Select Store UClean Sriganganagar" at bounding box center [824, 338] width 259 height 42
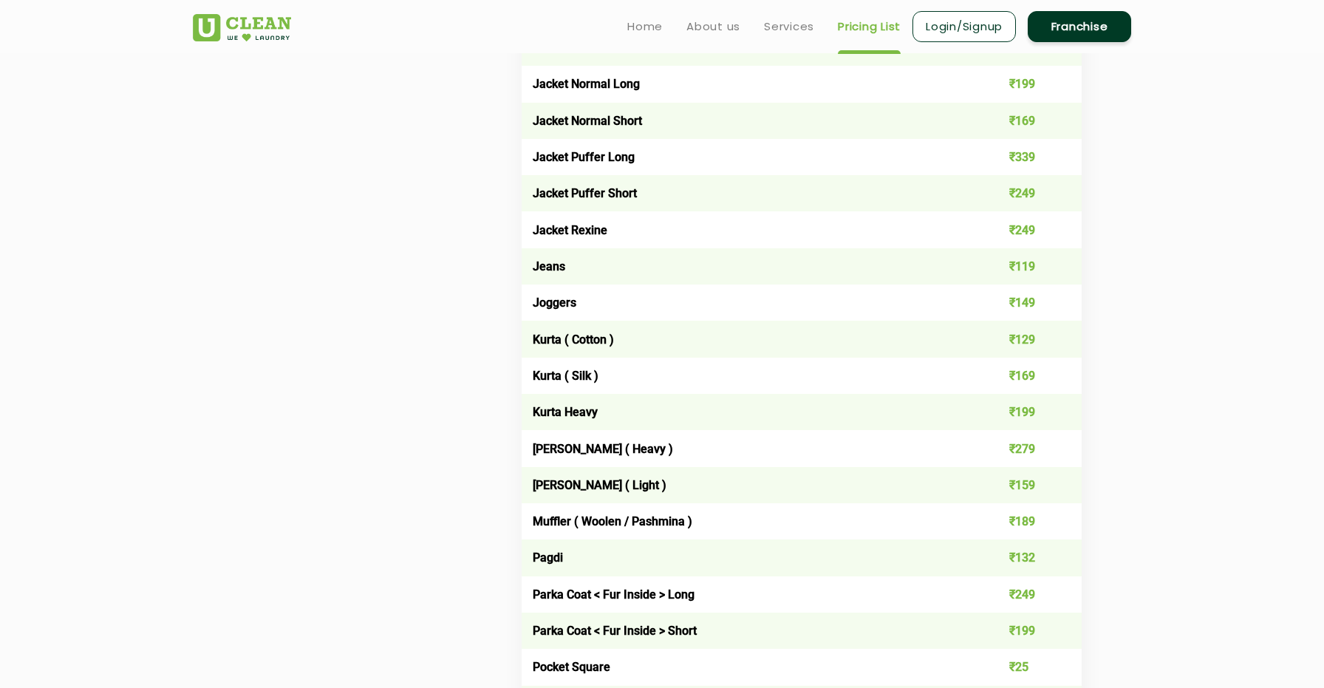
scroll to position [482, 0]
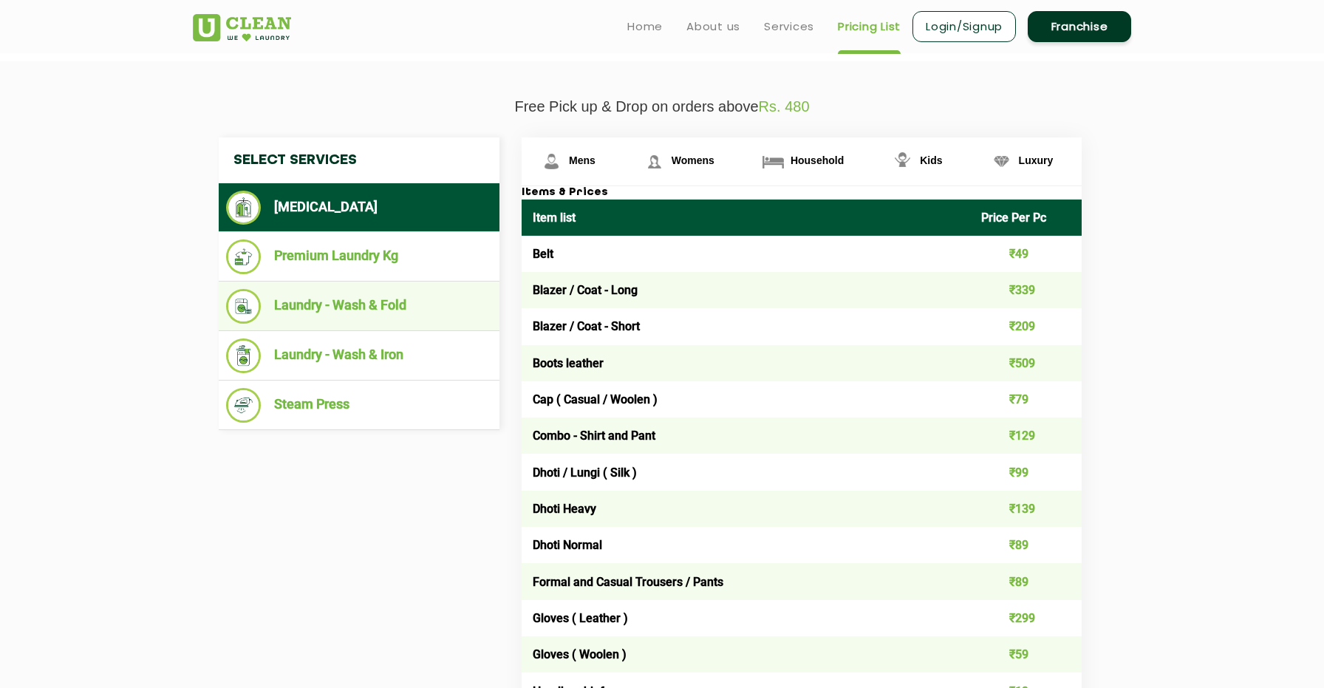
click at [444, 298] on li "Laundry - Wash & Fold" at bounding box center [359, 306] width 266 height 35
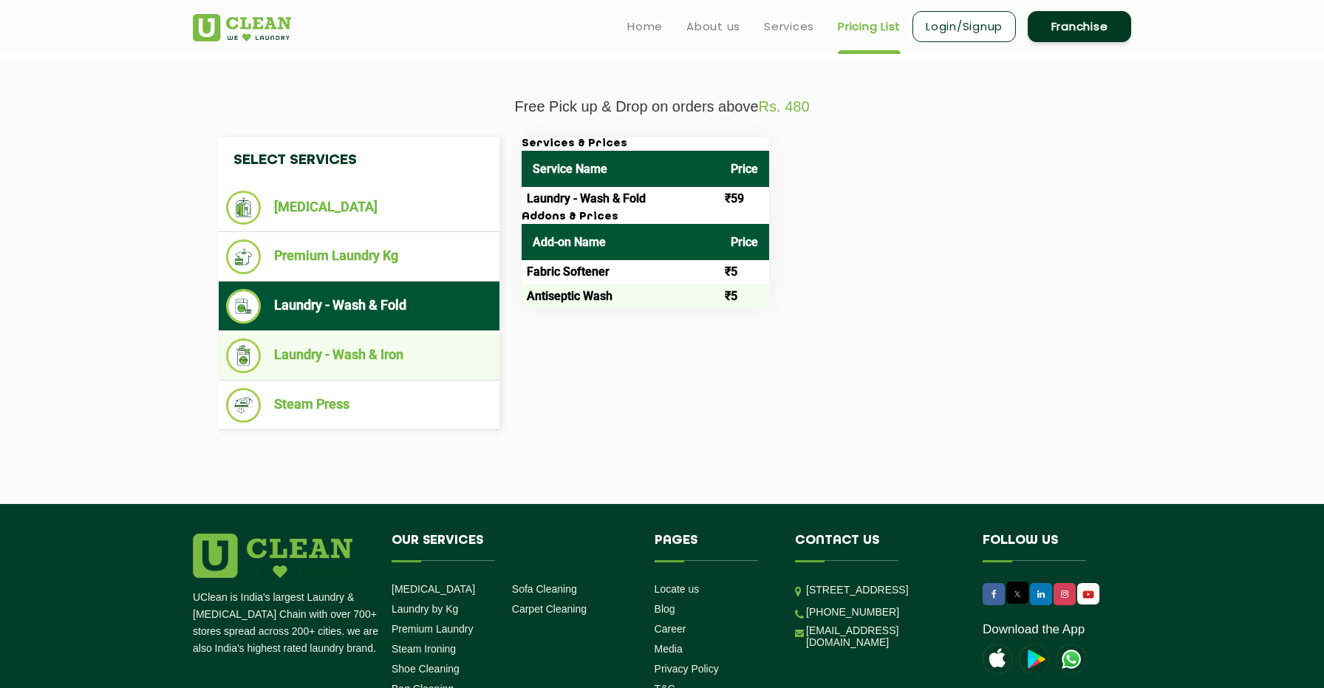
click at [416, 350] on li "Laundry - Wash & Iron" at bounding box center [359, 355] width 266 height 35
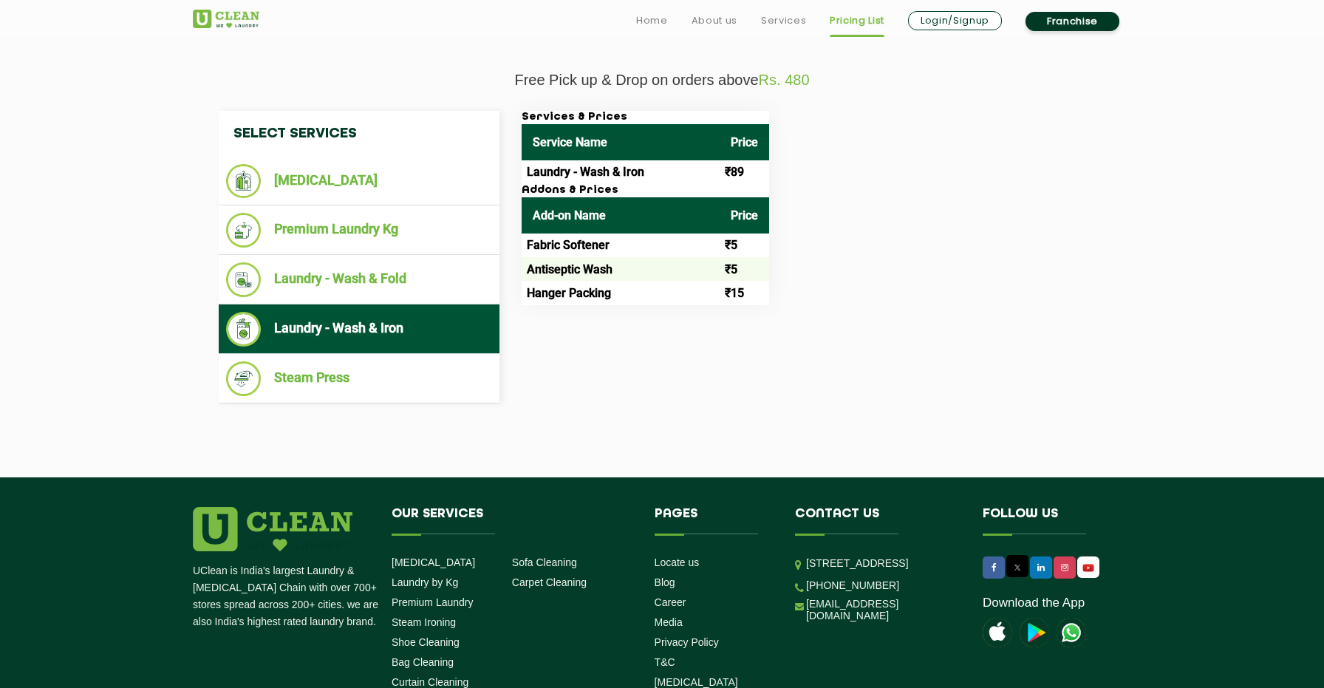
scroll to position [548, 0]
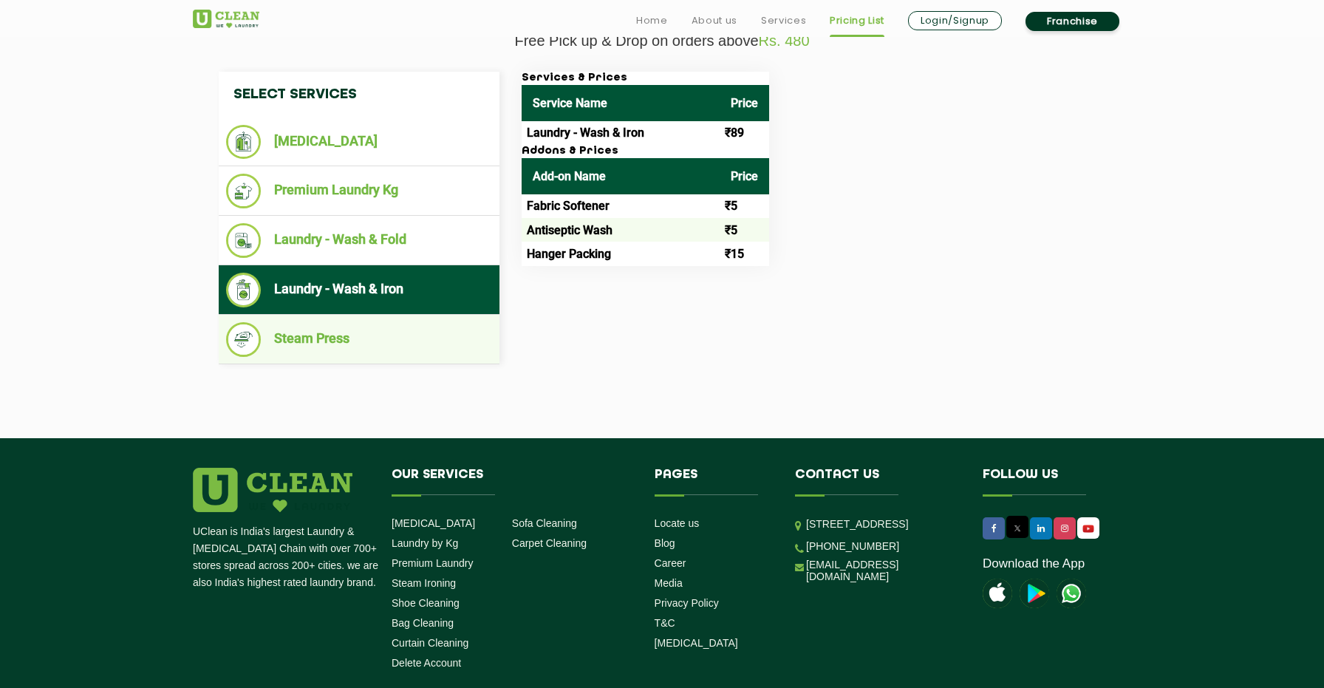
click at [403, 358] on ul "Steam Press" at bounding box center [359, 339] width 281 height 49
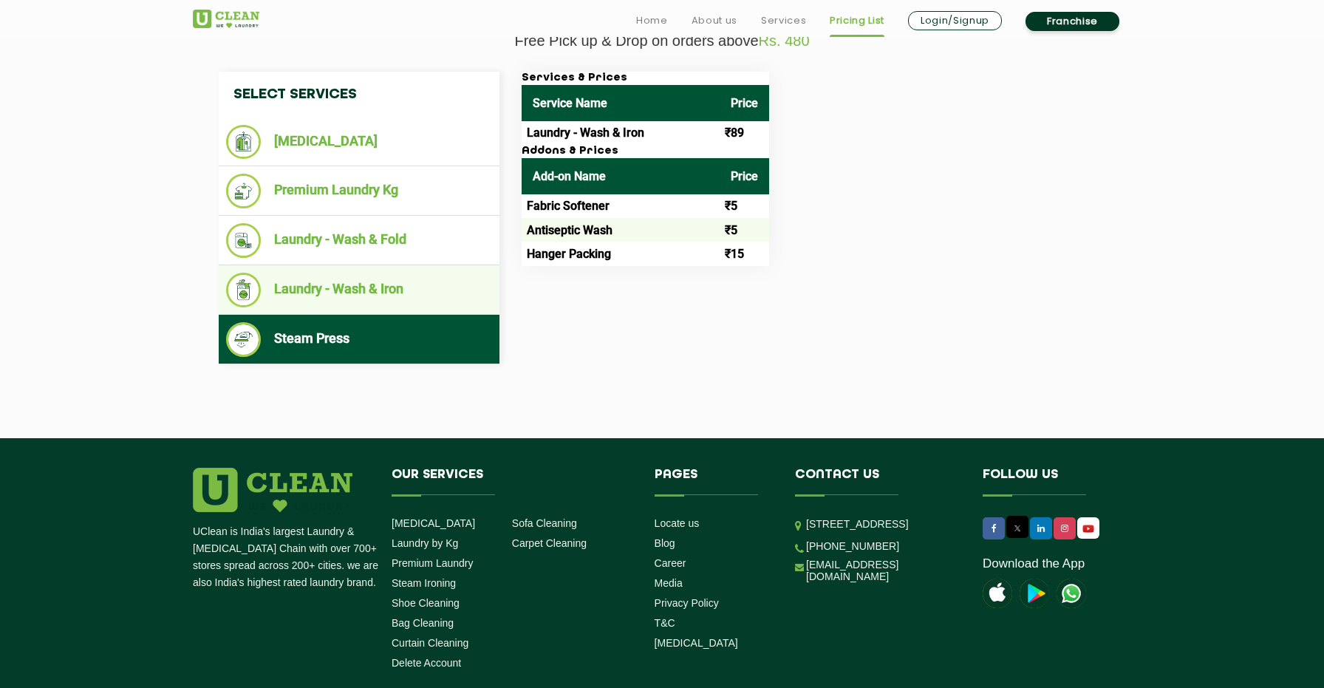
click at [445, 278] on li "Laundry - Wash & Iron" at bounding box center [359, 290] width 266 height 35
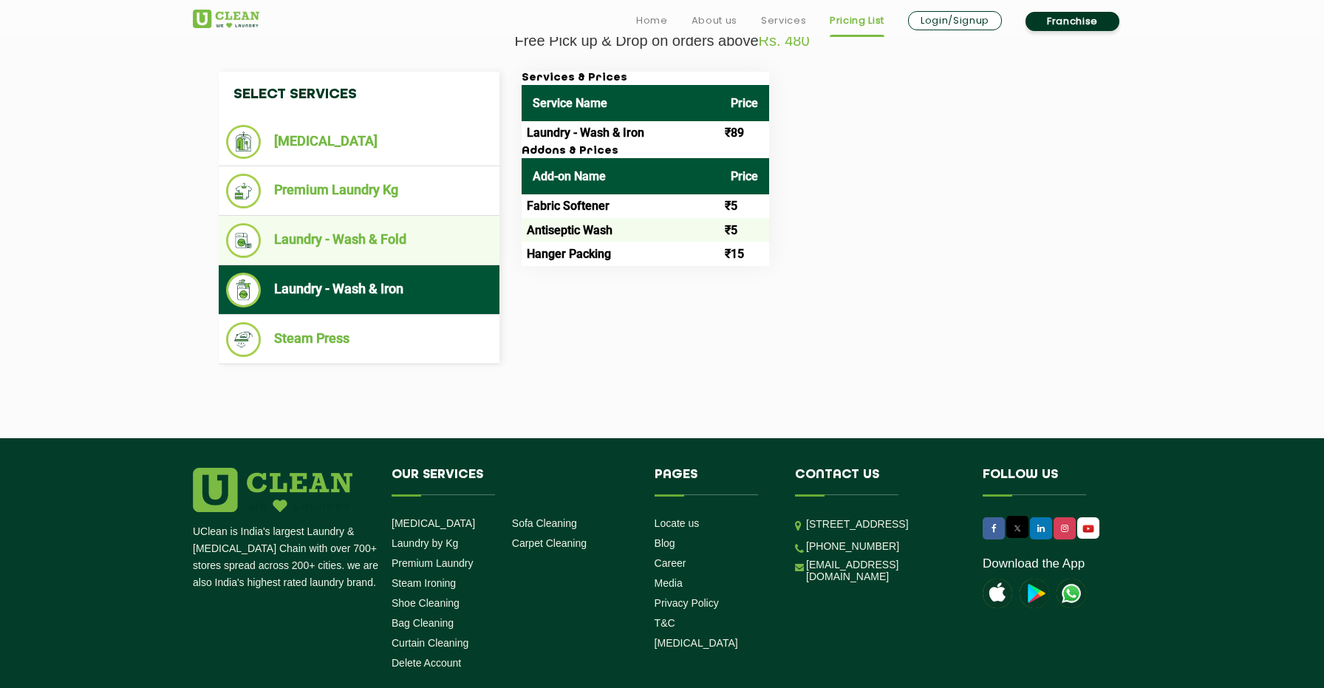
click at [441, 247] on li "Laundry - Wash & Fold" at bounding box center [359, 240] width 266 height 35
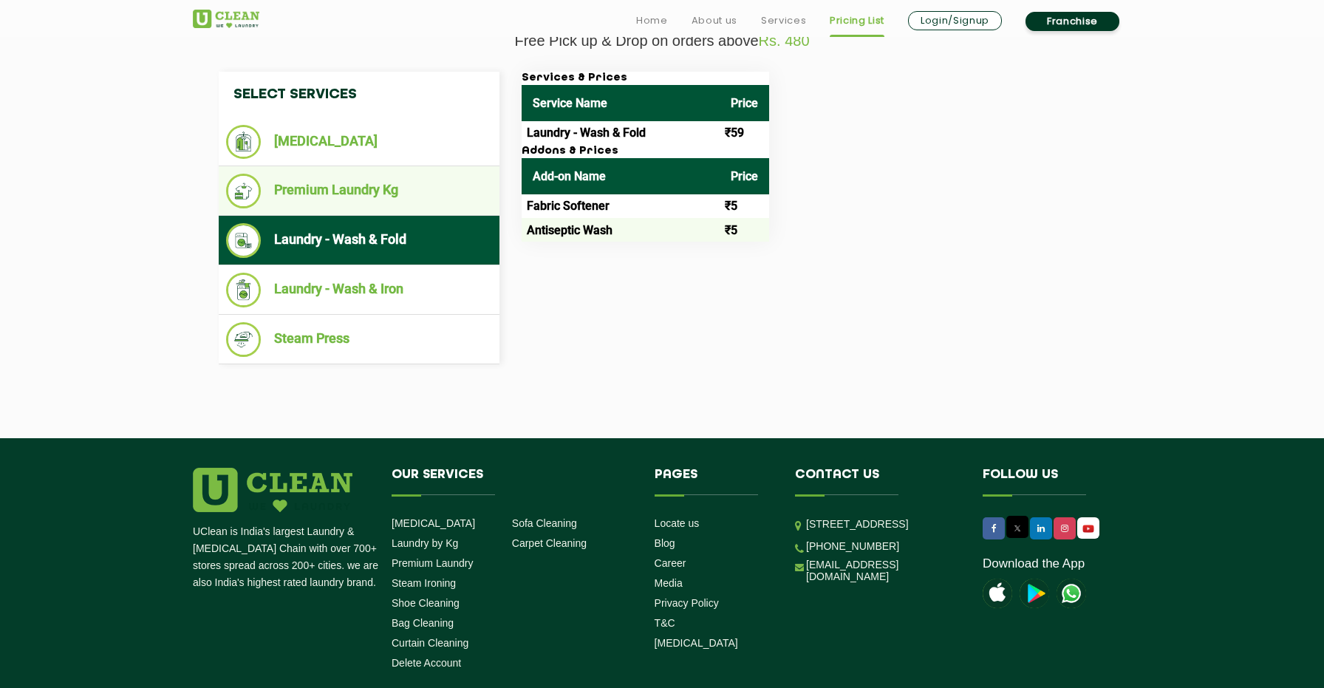
click at [424, 201] on li "Premium Laundry Kg" at bounding box center [359, 191] width 266 height 35
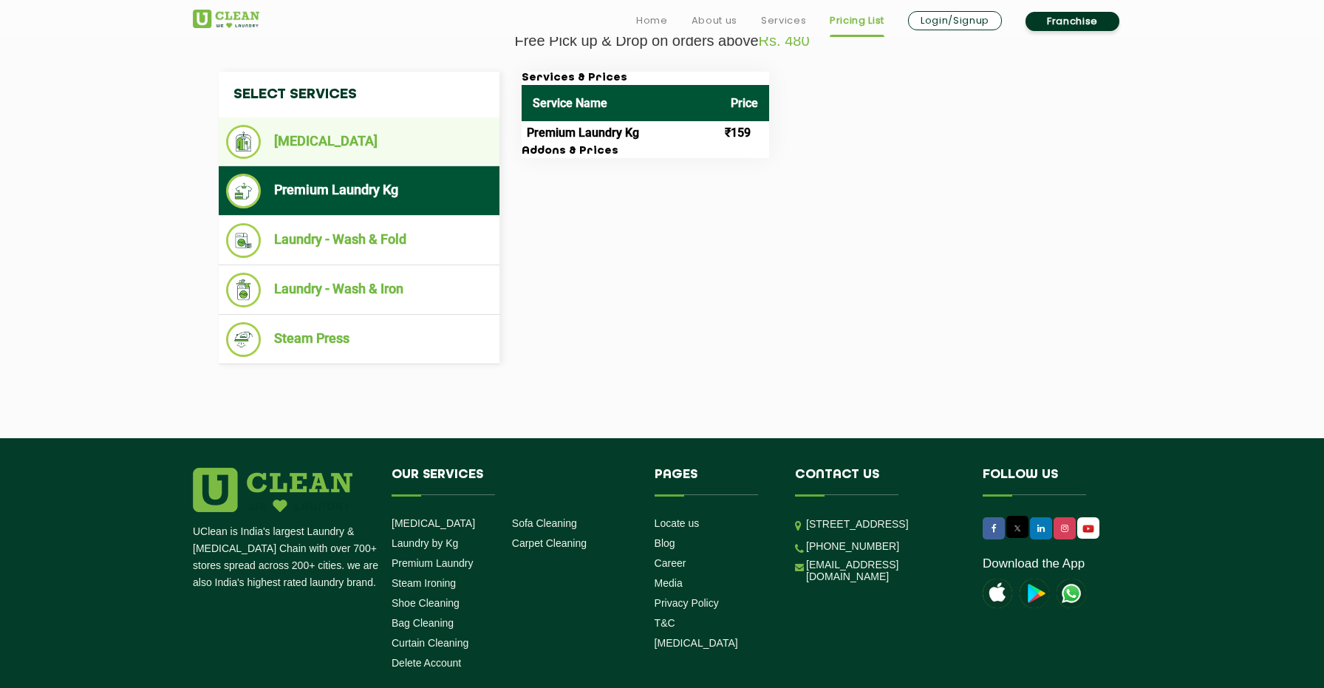
click at [414, 155] on li "[MEDICAL_DATA]" at bounding box center [359, 142] width 266 height 34
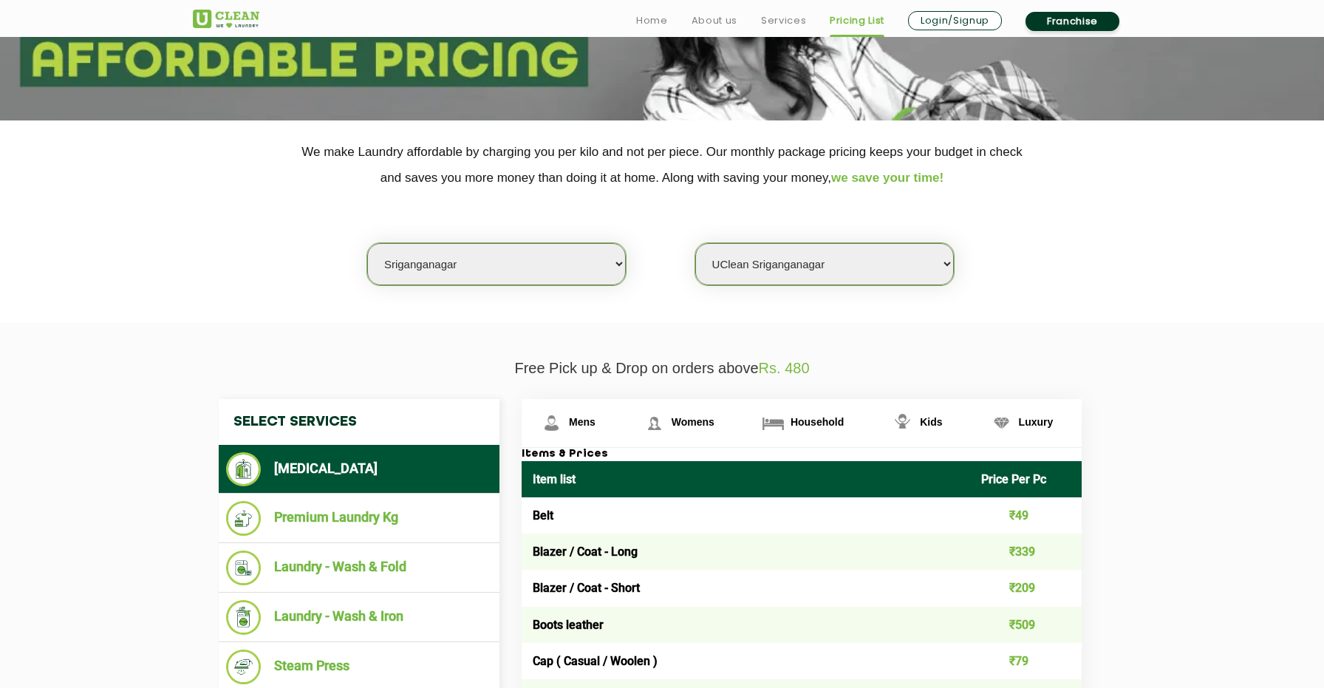
scroll to position [0, 0]
